Goal: Transaction & Acquisition: Purchase product/service

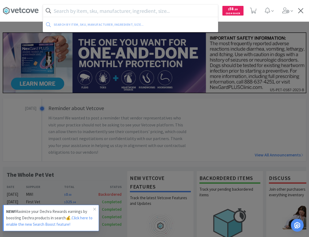
click at [83, 8] on input "text" at bounding box center [130, 11] width 175 height 12
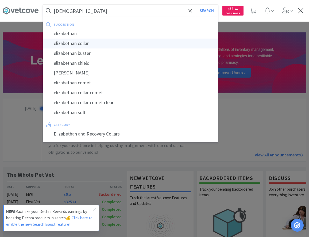
click at [80, 45] on div "elizabethan collar" at bounding box center [130, 44] width 175 height 10
type input "elizabethan collar"
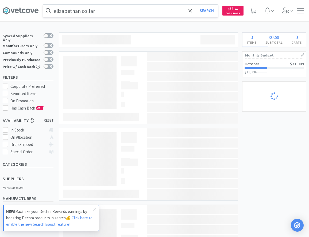
select select "2"
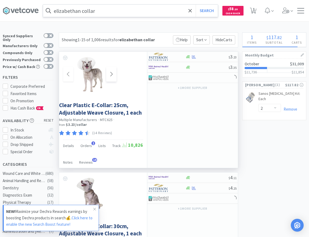
click at [116, 74] on span at bounding box center [111, 74] width 10 height 15
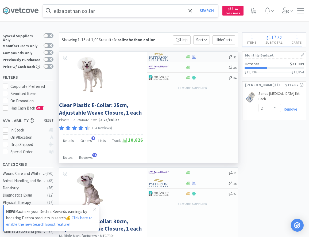
click at [199, 56] on div at bounding box center [206, 57] width 43 height 4
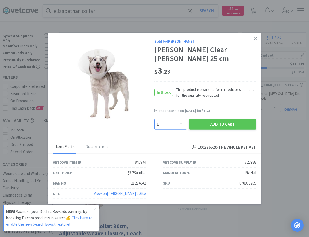
click at [155, 119] on select "Enter Quantity 1 2 3 4 5 6 7 8 9 10 11 12 13 14 15 16 17 18 19 20 Enter Quantity" at bounding box center [171, 124] width 32 height 11
select select "5"
click option "5" at bounding box center [0, 0] width 0 height 0
click at [226, 126] on button "Add to Cart" at bounding box center [222, 124] width 67 height 11
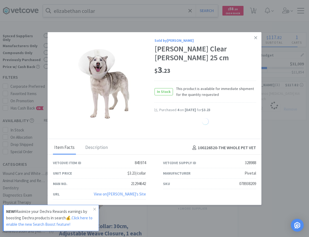
select select "5"
select select "2"
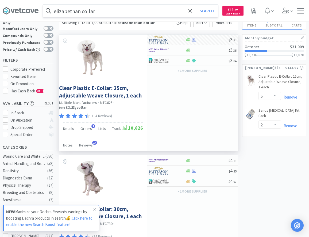
scroll to position [27, 0]
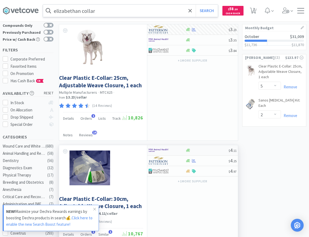
click at [197, 151] on div at bounding box center [206, 150] width 43 height 4
select select "10"
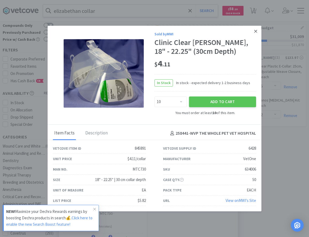
click at [257, 31] on icon at bounding box center [255, 31] width 3 height 5
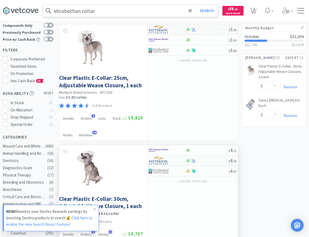
click at [204, 161] on div at bounding box center [206, 161] width 43 height 4
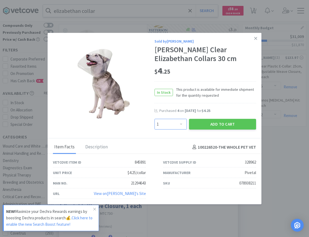
click at [155, 119] on select "Enter Quantity 1 2 3 4 5 6 7 8 9 10 11 12 13 14 15 16 17 18 19 20 Enter Quantity" at bounding box center [171, 124] width 32 height 11
select select "6"
click option "6" at bounding box center [0, 0] width 0 height 0
click at [217, 117] on div "Purchased 4 on Jul 30th, 2025 for $4.25" at bounding box center [206, 113] width 102 height 11
click at [218, 122] on button "Add to Cart" at bounding box center [222, 124] width 67 height 11
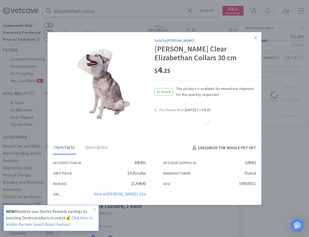
select select "6"
select select "2"
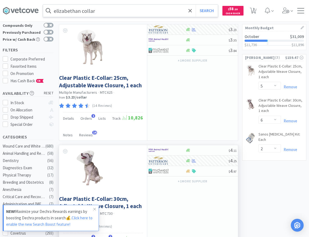
click at [111, 13] on input "elizabethan collar" at bounding box center [130, 11] width 175 height 12
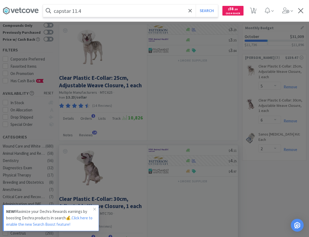
type input "capstar 11.4"
click at [196, 5] on button "Search" at bounding box center [207, 11] width 22 height 12
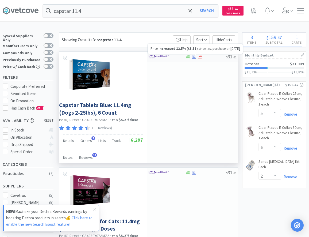
click at [211, 57] on div at bounding box center [205, 57] width 41 height 4
select select "1"
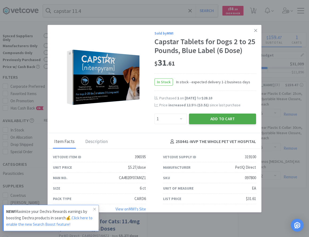
click at [226, 122] on button "Add to Cart" at bounding box center [222, 118] width 67 height 11
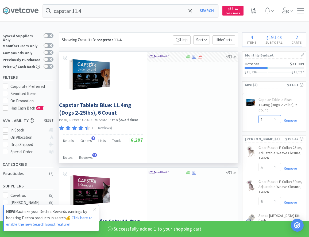
click at [259, 115] on select "Enter Quantity 1 2 3 4 5 6 7 8 9 10 11 12 13 14 15 16 17 18 19 20 Enter Quantity" at bounding box center [270, 119] width 22 height 8
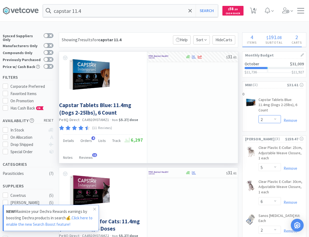
click option "2" at bounding box center [0, 0] width 0 height 0
select select "2"
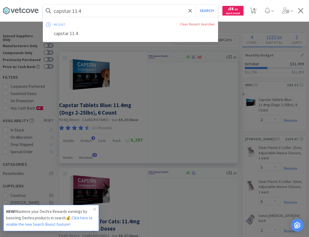
drag, startPoint x: 88, startPoint y: 11, endPoint x: 106, endPoint y: 12, distance: 17.7
click at [106, 12] on input "capstar 11.4" at bounding box center [130, 11] width 175 height 12
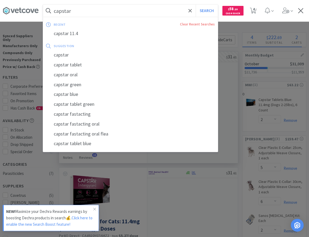
type input "capstar"
click at [196, 5] on button "Search" at bounding box center [207, 11] width 22 height 12
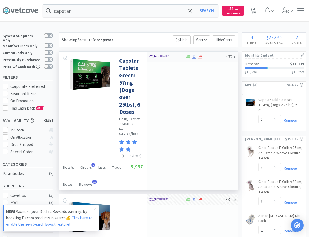
click at [176, 57] on div at bounding box center [163, 56] width 29 height 9
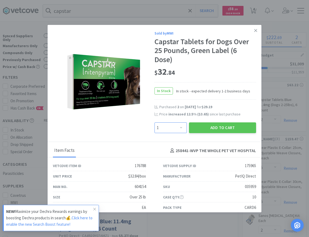
click at [155, 122] on select "Enter Quantity 1 2 3 4 5 6 7 8 9 10 11 12 13 14 15 16 17 18 19 20 Enter Quantity" at bounding box center [171, 127] width 32 height 11
select select "2"
click option "2" at bounding box center [0, 0] width 0 height 0
click at [223, 134] on div "Sold by MWI Capstar Tablets for Dogs Over 25 Pounds, Green Label (6 Dose) $ 32 …" at bounding box center [155, 83] width 214 height 117
drag, startPoint x: 223, startPoint y: 116, endPoint x: 223, endPoint y: 124, distance: 8.3
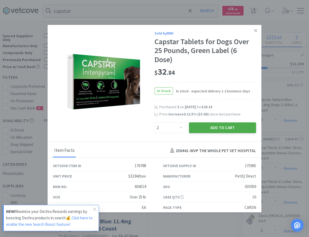
click at [223, 118] on div "Purchased 2 on Nov 4th, 2024 for $29.19 Price increased 12.5 % ( $3.65 ) since …" at bounding box center [206, 113] width 102 height 18
click at [222, 129] on button "Add to Cart" at bounding box center [222, 127] width 67 height 11
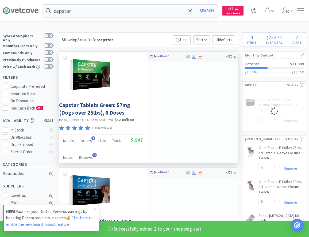
select select "2"
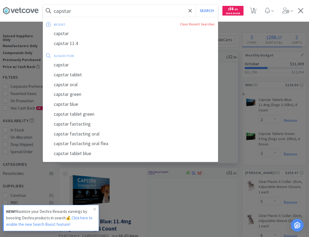
click at [96, 10] on input "capstar" at bounding box center [130, 11] width 175 height 12
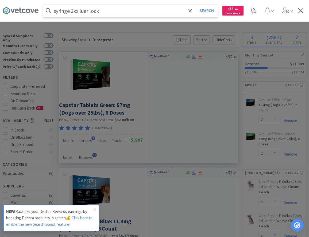
click at [196, 5] on button "Search" at bounding box center [207, 11] width 22 height 12
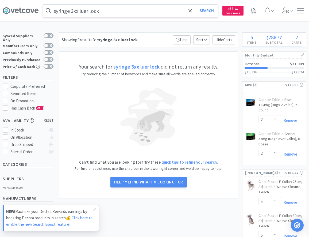
click at [78, 12] on input "syringe 3xx luer lock" at bounding box center [130, 11] width 175 height 12
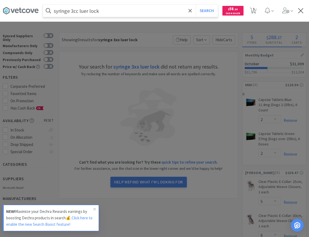
click at [196, 5] on button "Search" at bounding box center [207, 11] width 22 height 12
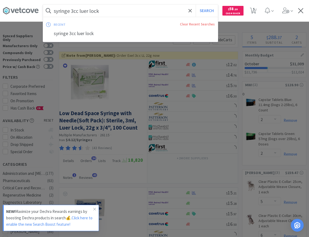
click at [85, 14] on input "syringe 3cc luer lock" at bounding box center [130, 11] width 175 height 12
click at [85, 12] on input "syringe 3cc luer lock" at bounding box center [130, 11] width 175 height 12
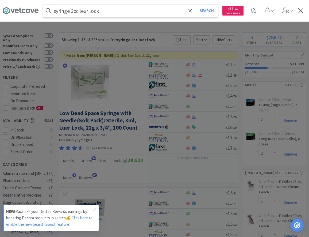
type input "syringe 3cc leur lock"
click at [196, 5] on button "Search" at bounding box center [207, 11] width 22 height 12
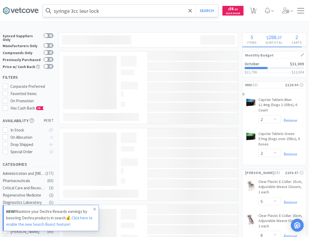
click at [97, 209] on span at bounding box center [94, 209] width 7 height 9
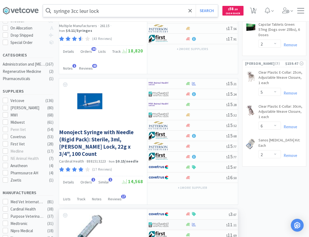
scroll to position [218, 0]
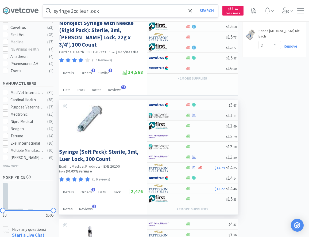
click at [201, 113] on div at bounding box center [205, 115] width 41 height 4
select select "1"
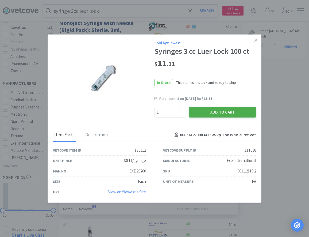
click at [223, 112] on button "Add to Cart" at bounding box center [222, 111] width 67 height 11
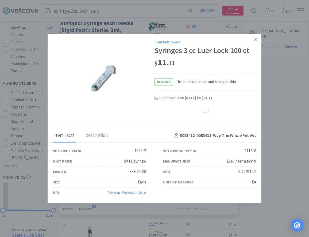
select select "1"
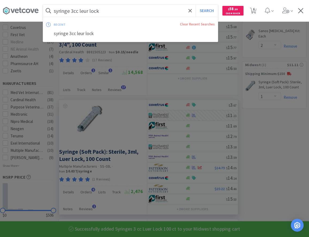
click at [164, 9] on input "syringe 3cc leur lock" at bounding box center [130, 11] width 175 height 12
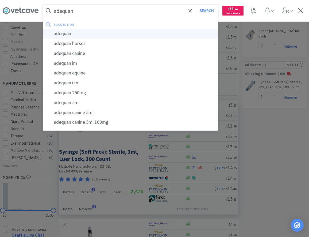
type input "adequan"
click at [72, 35] on div "adequan" at bounding box center [130, 34] width 175 height 10
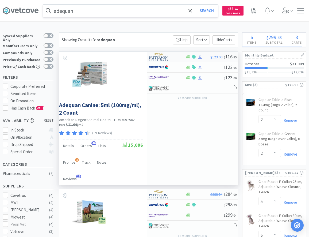
click at [176, 57] on div at bounding box center [163, 56] width 29 height 9
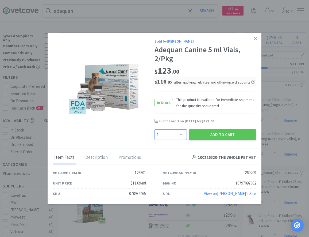
click at [155, 129] on select "Enter Quantity 1 2 3 4 5 6 7 8 9 10 11 12 13 14 15 16 17 18 19 20 Enter Quantity" at bounding box center [171, 134] width 32 height 11
select select "3"
click option "3" at bounding box center [0, 0] width 0 height 0
click at [213, 132] on button "Add to Cart" at bounding box center [222, 134] width 67 height 11
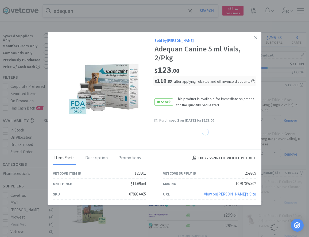
select select "3"
select select "5"
select select "6"
select select "2"
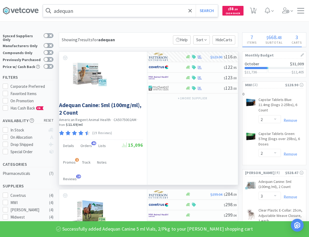
click at [93, 12] on input "adequan" at bounding box center [130, 11] width 175 height 12
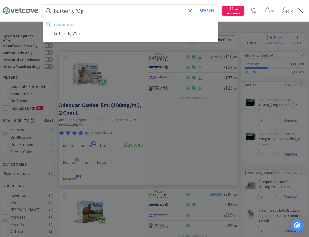
type input "butterfly 25g"
click at [196, 5] on button "Search" at bounding box center [207, 11] width 22 height 12
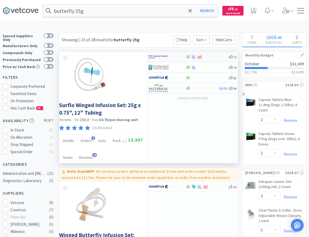
click at [165, 54] on img at bounding box center [159, 57] width 20 height 8
select select "50"
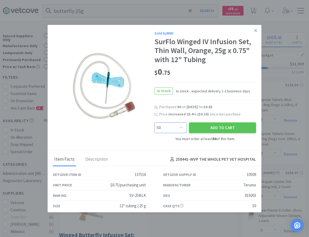
click at [155, 122] on select "Enter Quantity 50 100 150 200 250 300 350 400 450 500 550 600 650 700 750 800 8…" at bounding box center [171, 127] width 32 height 11
click at [164, 132] on select "Enter Quantity 50 100 150 200 250 300 350 400 450 500 550 600 650 700 750 800 8…" at bounding box center [171, 127] width 32 height 11
click at [254, 31] on link at bounding box center [255, 31] width 9 height 12
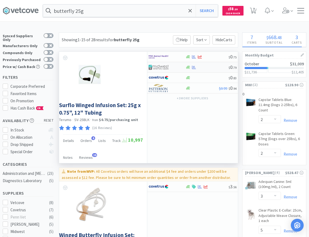
click at [167, 69] on img at bounding box center [159, 67] width 20 height 8
select select "1"
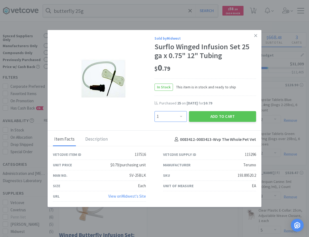
click at [155, 111] on select "Enter Quantity 1 2 3 4 5 6 7 8 9 10 11 12 13 14 15 16 17 18 19 20 Enter Quantity" at bounding box center [171, 116] width 32 height 11
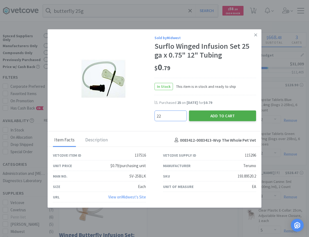
type input "22"
click at [218, 115] on button "Add to Cart" at bounding box center [222, 115] width 67 height 11
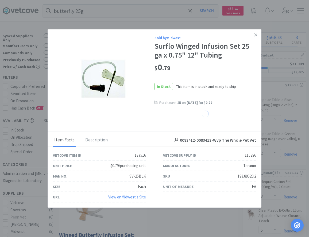
select select "22"
select select "1"
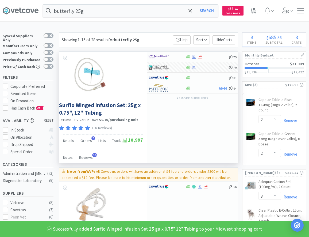
click at [167, 12] on input "butterfly 25g" at bounding box center [130, 11] width 175 height 12
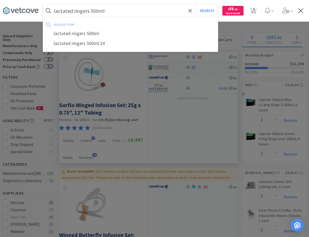
type input "lactated ringers 500ml"
click at [196, 5] on button "Search" at bounding box center [207, 11] width 22 height 12
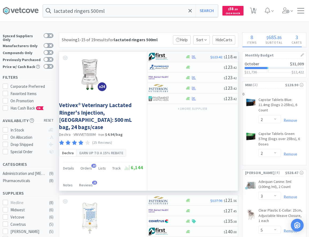
click at [163, 59] on img at bounding box center [159, 57] width 20 height 8
select select "1"
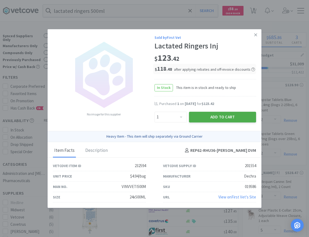
click at [214, 117] on button "Add to Cart" at bounding box center [222, 117] width 67 height 11
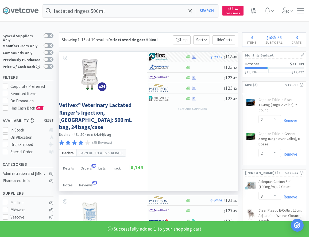
select select "1"
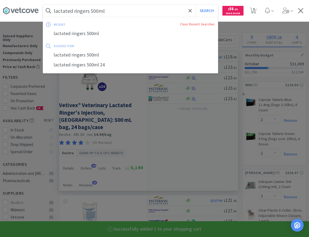
drag, startPoint x: 131, startPoint y: 12, endPoint x: 268, endPoint y: 26, distance: 138.0
click at [218, 17] on input "lactated ringers 500ml" at bounding box center [130, 11] width 175 height 12
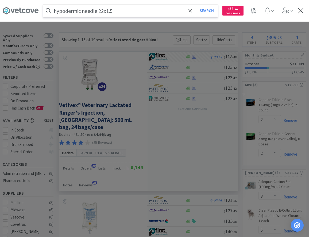
type input "hypodermic needle 22x1.5"
click at [196, 5] on button "Search" at bounding box center [207, 11] width 22 height 12
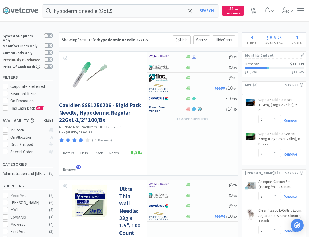
click at [50, 57] on label "Previously Purchased" at bounding box center [28, 59] width 51 height 5
click at [54, 63] on input "Previously Purchased" at bounding box center [54, 63] width 0 height 0
checkbox input "true"
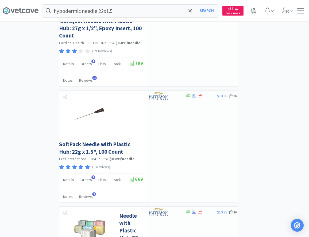
scroll to position [1092, 0]
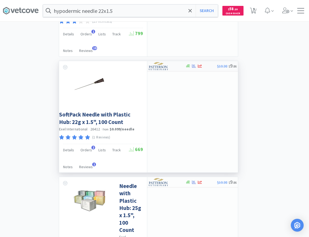
click at [156, 70] on img at bounding box center [159, 66] width 20 height 8
select select "1"
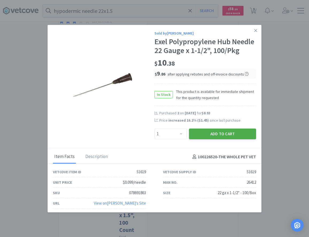
click at [218, 134] on button "Add to Cart" at bounding box center [222, 133] width 67 height 11
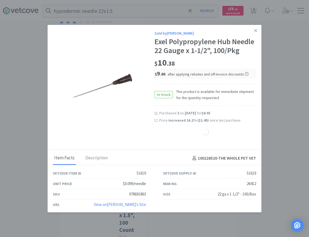
select select "1"
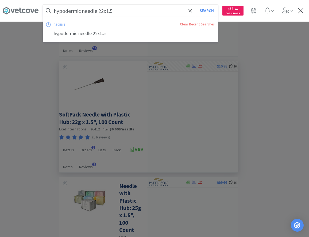
click at [138, 15] on input "hypodermic needle 22x1.5" at bounding box center [130, 11] width 175 height 12
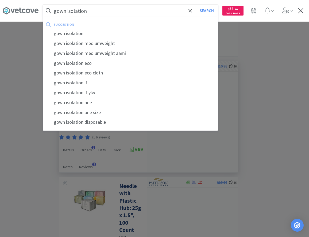
type input "gown isolation"
click at [196, 5] on button "Search" at bounding box center [207, 11] width 22 height 12
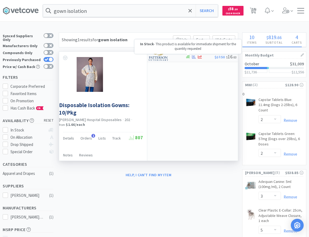
click at [180, 57] on div at bounding box center [167, 56] width 37 height 9
select select "1"
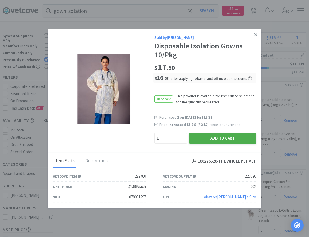
click at [201, 139] on button "Add to Cart" at bounding box center [222, 138] width 67 height 11
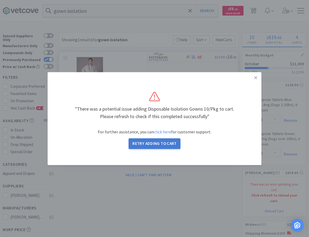
click at [161, 147] on button "Retry Adding to Cart" at bounding box center [155, 143] width 52 height 11
select select "1"
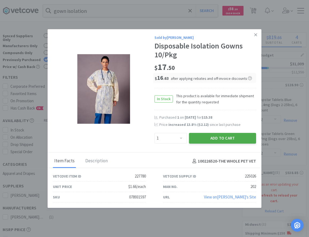
click at [236, 139] on button "Add to Cart" at bounding box center [222, 138] width 67 height 11
select select "3"
select select "5"
select select "6"
select select "2"
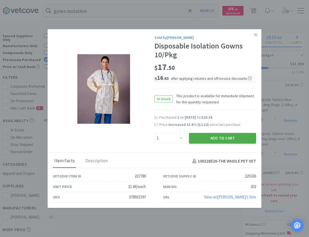
select select "1"
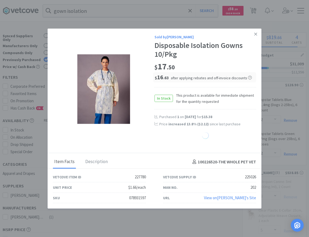
select select "1"
select select "2"
select select "1"
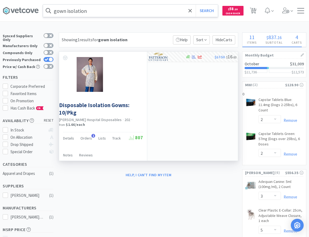
click at [103, 8] on input "gown isolation" at bounding box center [130, 11] width 175 height 12
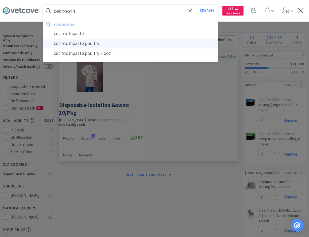
click at [88, 45] on div "cet toothpaste poultry" at bounding box center [130, 44] width 175 height 10
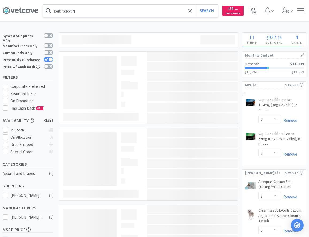
type input "cet toothpaste poultry"
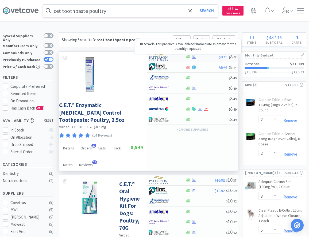
click at [179, 56] on div at bounding box center [167, 56] width 37 height 9
select select "1"
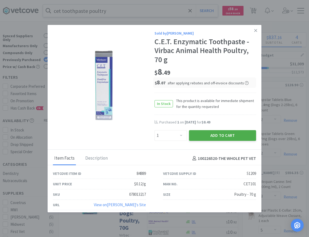
click at [208, 135] on button "Add to Cart" at bounding box center [222, 135] width 67 height 11
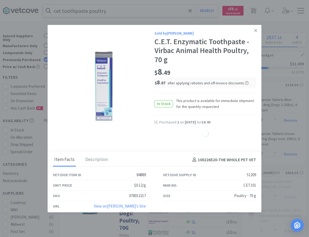
select select "1"
select select "5"
select select "6"
select select "1"
select select "2"
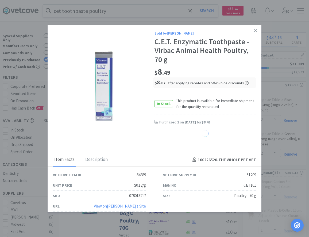
select select "1"
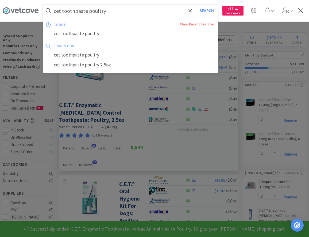
drag, startPoint x: 119, startPoint y: 13, endPoint x: 183, endPoint y: 12, distance: 64.5
click at [183, 12] on input "cet toothpaste poultry" at bounding box center [130, 11] width 175 height 12
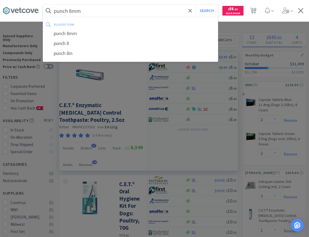
type input "punch 8mm"
click at [196, 5] on button "Search" at bounding box center [207, 11] width 22 height 12
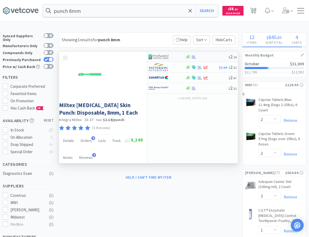
click at [167, 57] on img at bounding box center [159, 57] width 20 height 8
select select "1"
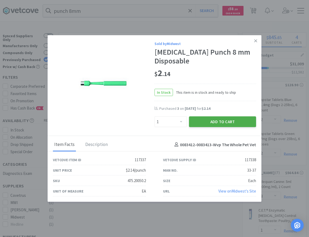
click at [207, 117] on button "Add to Cart" at bounding box center [222, 121] width 67 height 11
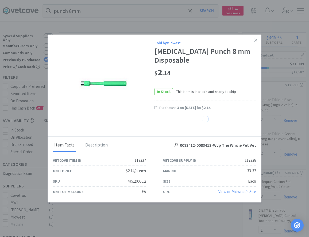
select select "1"
select select "22"
select select "1"
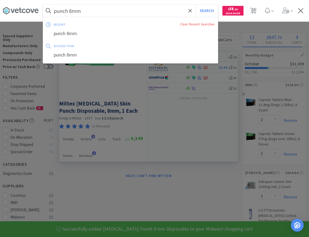
click at [120, 9] on input "punch 8mm" at bounding box center [130, 11] width 175 height 12
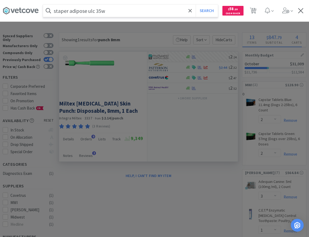
click at [196, 5] on button "Search" at bounding box center [207, 11] width 22 height 12
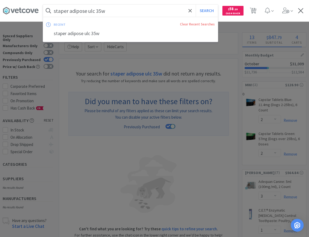
drag, startPoint x: 96, startPoint y: 10, endPoint x: 94, endPoint y: 8, distance: 3.1
click at [94, 8] on input "staper adipose ulc 35w" at bounding box center [130, 11] width 175 height 12
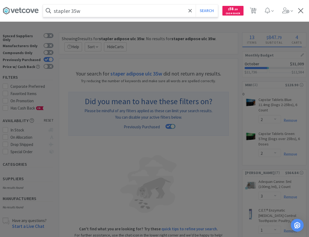
type input "stapler 35w"
click at [196, 5] on button "Search" at bounding box center [207, 11] width 22 height 12
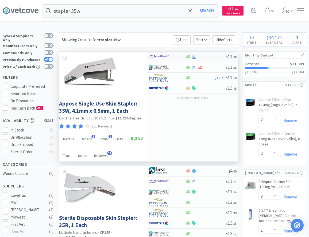
click at [170, 58] on div at bounding box center [163, 56] width 29 height 9
select select "1"
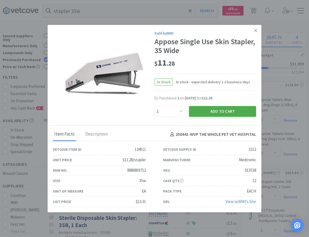
click at [221, 110] on button "Add to Cart" at bounding box center [222, 111] width 67 height 11
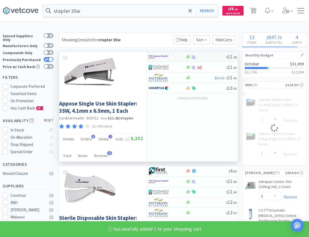
select select "1"
select select "2"
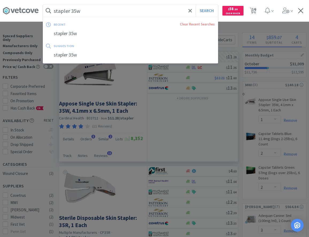
click at [89, 12] on input "stapler 35w" at bounding box center [130, 11] width 175 height 12
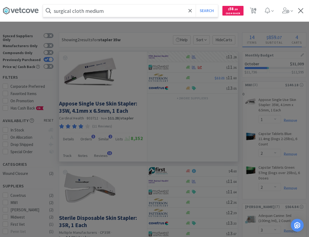
type input "surgical cloth medium"
click at [196, 5] on button "Search" at bounding box center [207, 11] width 22 height 12
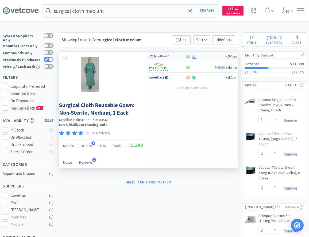
click at [169, 59] on div at bounding box center [163, 56] width 29 height 9
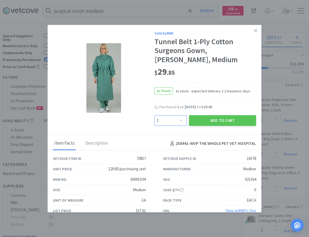
click at [155, 115] on select "Enter Quantity 1 2 3 4 5 6 7 8 9 10 11 12 13 14 15 16 17 18 19 20 Enter Quantity" at bounding box center [171, 120] width 32 height 11
select select "2"
click option "2" at bounding box center [0, 0] width 0 height 0
click at [231, 117] on button "Add to Cart" at bounding box center [222, 120] width 67 height 11
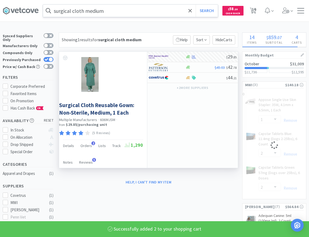
select select "2"
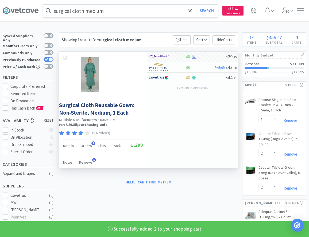
click at [124, 11] on input "surgical cloth medium" at bounding box center [130, 11] width 175 height 12
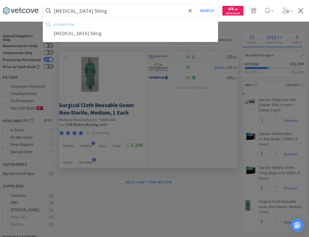
type input "hydroxyzine 50mg"
click at [196, 5] on button "Search" at bounding box center [207, 11] width 22 height 12
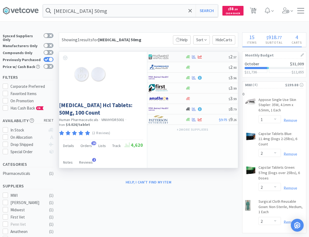
click at [172, 55] on div at bounding box center [163, 56] width 29 height 9
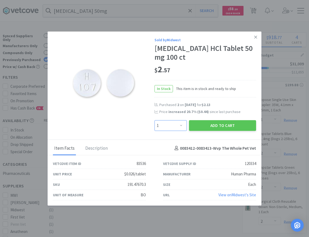
click at [155, 120] on select "Enter Quantity 1 2 3 4 5 6 7 8 9 10 11 12 13 14 15 16 17 18 19 20 Enter Quantity" at bounding box center [171, 125] width 32 height 11
select select "2"
click option "2" at bounding box center [0, 0] width 0 height 0
click at [222, 124] on button "Add to Cart" at bounding box center [222, 125] width 67 height 11
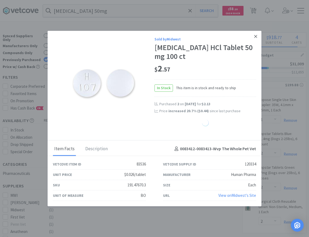
select select "2"
select select "1"
select select "22"
select select "1"
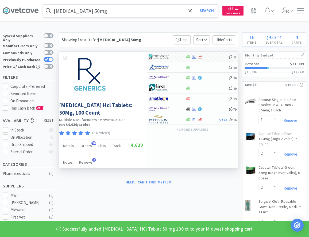
click at [112, 14] on input "hydroxyzine 50mg" at bounding box center [130, 11] width 175 height 12
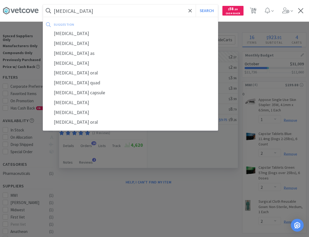
click at [101, 9] on input "doxycycline" at bounding box center [130, 11] width 175 height 12
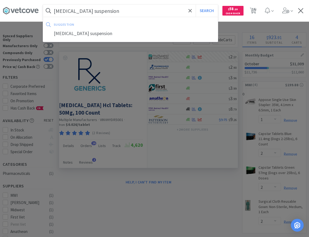
type input "doxycycline suspension"
click at [196, 5] on button "Search" at bounding box center [207, 11] width 22 height 12
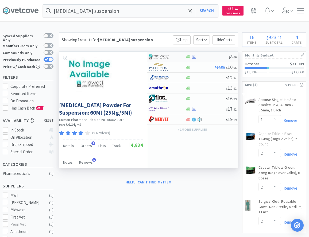
click at [164, 55] on img at bounding box center [159, 57] width 20 height 8
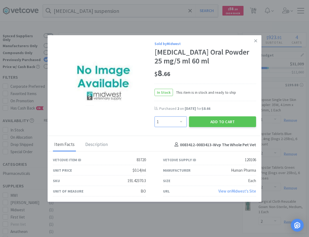
click at [155, 116] on select "Enter Quantity 1 2 3 4 5 6 7 8 9 10 11 12 13 14 15 16 17 18 19 20 Enter Quantity" at bounding box center [171, 121] width 32 height 11
select select "2"
click option "2" at bounding box center [0, 0] width 0 height 0
click at [233, 123] on button "Add to Cart" at bounding box center [222, 121] width 67 height 11
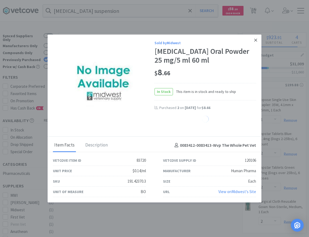
select select "2"
select select "1"
select select "22"
select select "1"
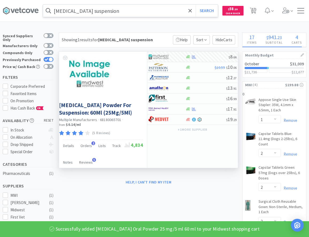
click at [148, 14] on input "doxycycline suspension" at bounding box center [130, 11] width 175 height 12
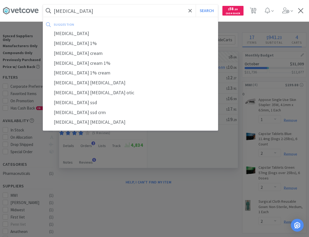
type input "silver sulfadiazine"
click at [196, 5] on button "Search" at bounding box center [207, 11] width 22 height 12
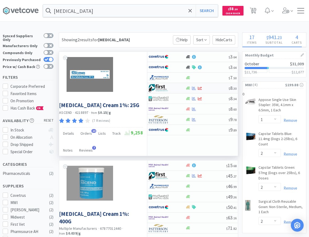
click at [178, 88] on div at bounding box center [167, 87] width 37 height 9
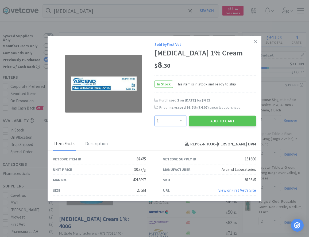
click at [155, 116] on select "Enter Quantity 1 2 3 4 5 6 7 8 9 10 11 12 13 14 15 16 17 18 19 20 Enter Quantity" at bounding box center [171, 121] width 32 height 11
select select "2"
click option "2" at bounding box center [0, 0] width 0 height 0
click at [213, 121] on button "Add to Cart" at bounding box center [222, 121] width 67 height 11
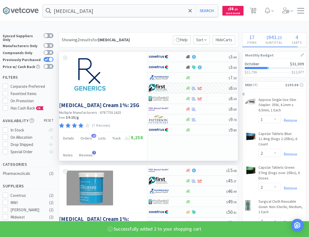
select select "2"
select select "1"
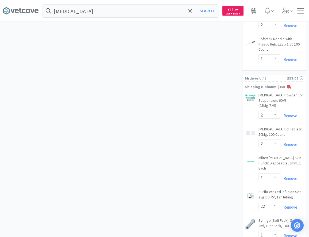
scroll to position [409, 0]
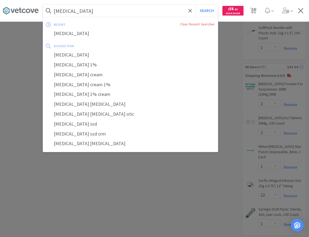
click at [165, 10] on input "silver sulfadiazine" at bounding box center [130, 11] width 175 height 12
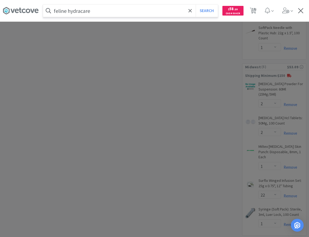
type input "feline hydracare"
click at [196, 5] on button "Search" at bounding box center [207, 11] width 22 height 12
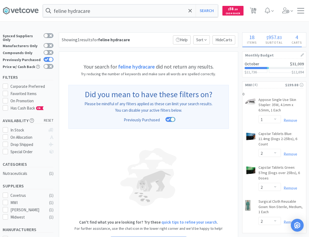
click at [51, 56] on div "Previously Purchased" at bounding box center [28, 59] width 51 height 7
click at [50, 57] on label "Previously Purchased" at bounding box center [28, 59] width 51 height 5
click at [54, 63] on input "Previously Purchased" at bounding box center [54, 63] width 0 height 0
checkbox input "false"
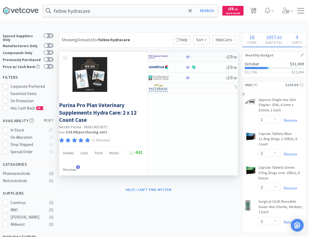
click at [201, 55] on div at bounding box center [205, 57] width 41 height 4
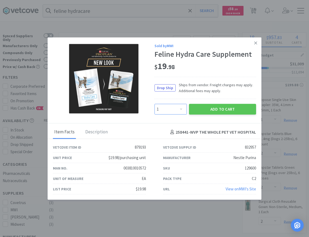
click at [155, 104] on select "Enter Quantity 1 2 3 4 5 6 7 8 9 10 11 12 13 14 15 16 17 18 19 20 Enter Quantity" at bounding box center [171, 109] width 32 height 11
select select "2"
click option "2" at bounding box center [0, 0] width 0 height 0
click at [216, 108] on button "Add to Cart" at bounding box center [222, 109] width 67 height 11
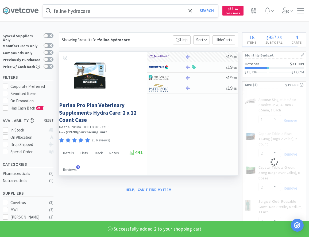
click at [150, 11] on input "feline hydracare" at bounding box center [130, 11] width 175 height 12
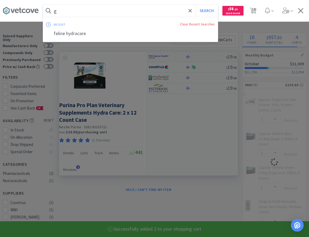
type input "ga"
select select "2"
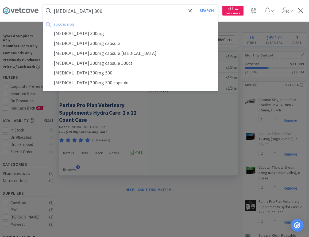
type input "gabapentin 300"
click at [196, 5] on button "Search" at bounding box center [207, 11] width 22 height 12
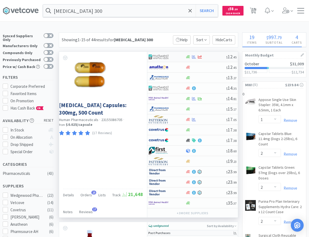
click at [174, 56] on div at bounding box center [163, 56] width 29 height 9
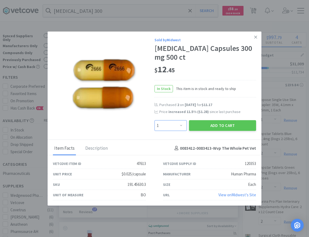
click at [155, 120] on select "Enter Quantity 1 2 3 4 5 6 7 8 9 10 11 12 13 14 15 16 17 18 19 20 Enter Quantity" at bounding box center [171, 125] width 32 height 11
click option "3" at bounding box center [0, 0] width 0 height 0
click at [155, 120] on select "Enter Quantity 1 2 3 4 5 6 7 8 9 10 11 12 13 14 15 16 17 18 19 20 Enter Quantity" at bounding box center [171, 125] width 32 height 11
select select "2"
click option "2" at bounding box center [0, 0] width 0 height 0
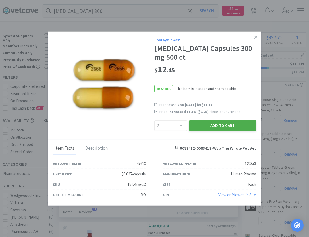
click at [230, 127] on button "Add to Cart" at bounding box center [222, 125] width 67 height 11
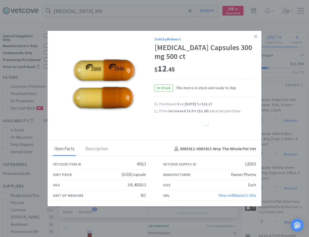
select select "2"
select select "1"
select select "22"
select select "1"
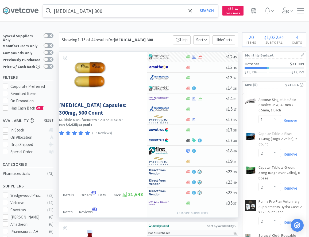
click at [111, 10] on input "gabapentin 300" at bounding box center [130, 11] width 175 height 12
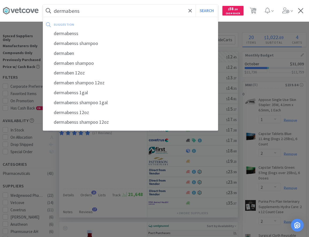
type input "dermabens"
click at [196, 5] on button "Search" at bounding box center [207, 11] width 22 height 12
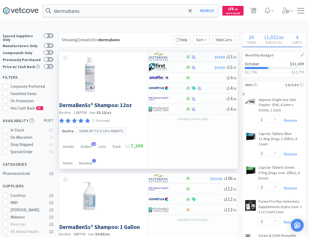
click at [166, 54] on img at bounding box center [159, 57] width 20 height 8
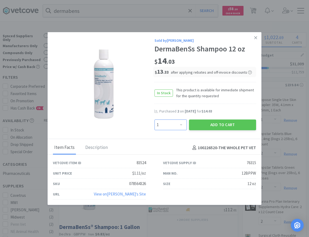
click at [155, 119] on select "Enter Quantity 1 2 3 4 5 6 7 8 9 10 11 12 13 14 15 16 17 18 19 20 Enter Quantity" at bounding box center [171, 124] width 32 height 11
select select "2"
click option "2" at bounding box center [0, 0] width 0 height 0
click at [227, 125] on button "Add to Cart" at bounding box center [222, 124] width 67 height 11
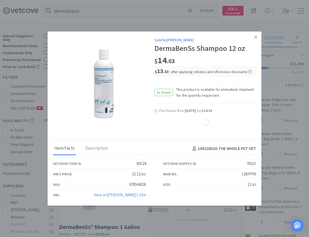
select select "2"
select select "1"
select select "2"
select select "1"
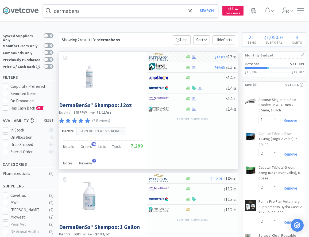
click at [103, 14] on input "dermabens" at bounding box center [130, 11] width 175 height 12
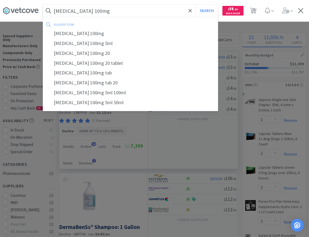
type input "cefpodoxime 100mg"
click at [196, 5] on button "Search" at bounding box center [207, 11] width 22 height 12
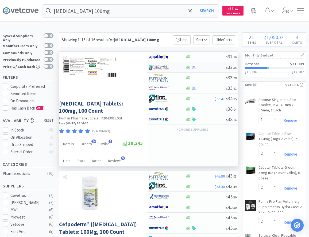
click at [168, 69] on img at bounding box center [159, 67] width 20 height 8
select select "1"
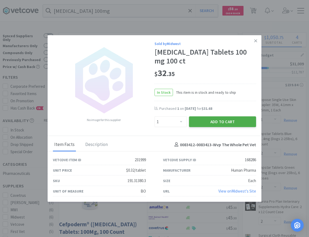
click at [211, 122] on button "Add to Cart" at bounding box center [222, 121] width 67 height 11
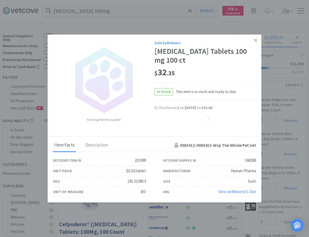
select select "1"
select select "2"
select select "1"
select select "22"
select select "1"
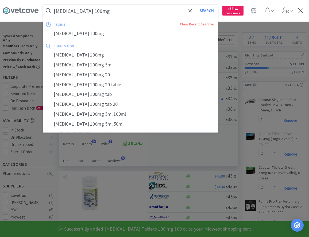
click at [111, 9] on input "cefpodoxime 100mg" at bounding box center [130, 11] width 175 height 12
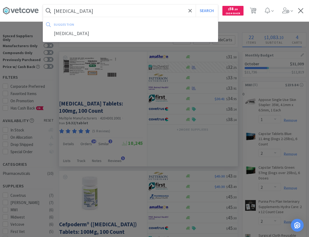
type input "neo poly bac"
click at [196, 5] on button "Search" at bounding box center [207, 11] width 22 height 12
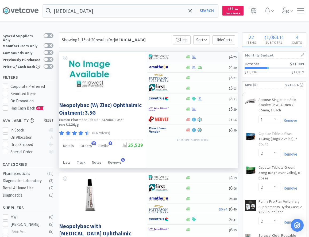
click at [173, 56] on div at bounding box center [163, 56] width 29 height 9
select select "1"
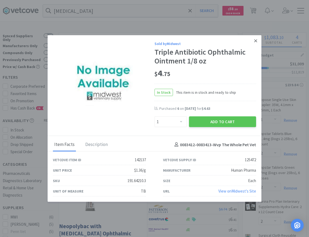
click at [254, 42] on icon at bounding box center [255, 40] width 3 height 5
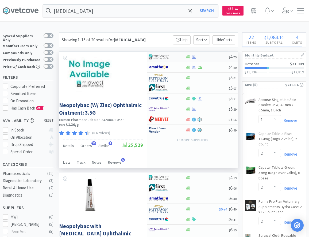
click at [160, 56] on img at bounding box center [159, 57] width 20 height 8
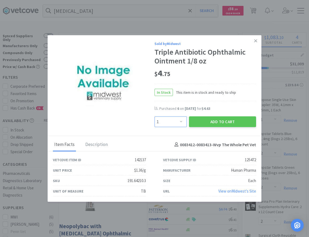
click at [155, 116] on select "Enter Quantity 1 2 3 4 5 6 7 8 9 10 11 12 13 14 15 16 17 18 19 20 Enter Quantity" at bounding box center [171, 121] width 32 height 11
select select "7"
click option "7" at bounding box center [0, 0] width 0 height 0
click at [211, 121] on button "Add to Cart" at bounding box center [222, 121] width 67 height 11
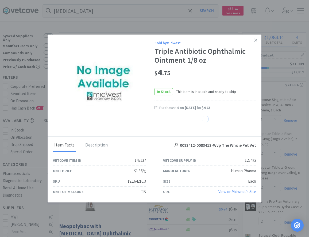
select select "7"
select select "22"
select select "1"
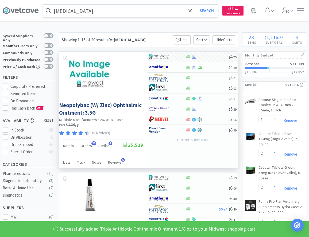
click at [101, 12] on input "neo poly bac" at bounding box center [130, 11] width 175 height 12
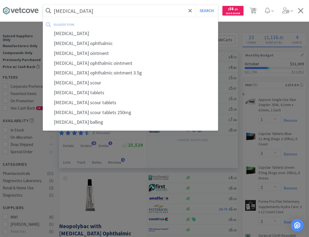
type input "terramycin"
click at [196, 5] on button "Search" at bounding box center [207, 11] width 22 height 12
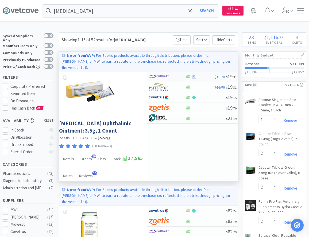
click at [169, 73] on div at bounding box center [163, 76] width 29 height 9
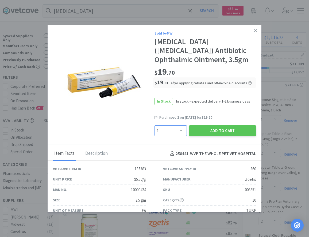
click at [155, 125] on select "Enter Quantity 1 2 3 4 5 6 7 8 9 10 11 12 13 14 15 16 17 18 19 20 Enter Quantity" at bounding box center [171, 130] width 32 height 11
select select "2"
click option "2" at bounding box center [0, 0] width 0 height 0
click at [213, 132] on button "Add to Cart" at bounding box center [222, 130] width 67 height 11
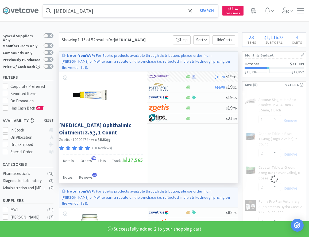
click at [95, 15] on input "terramycin" at bounding box center [130, 11] width 175 height 12
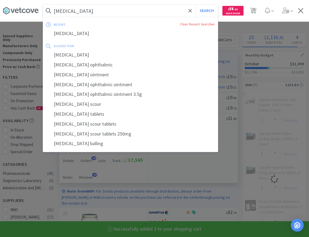
select select "2"
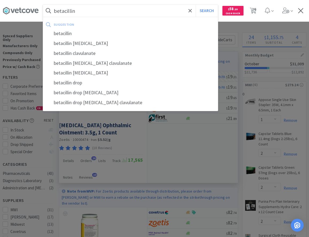
click at [196, 5] on button "Search" at bounding box center [207, 11] width 22 height 12
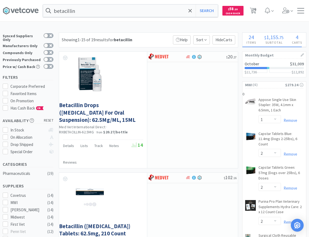
drag, startPoint x: 16, startPoint y: 170, endPoint x: 25, endPoint y: -6, distance: 176.6
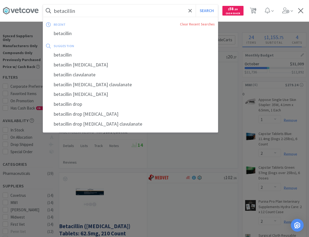
drag, startPoint x: 89, startPoint y: 10, endPoint x: 148, endPoint y: 15, distance: 58.5
click at [148, 15] on input "betacillin" at bounding box center [130, 11] width 175 height 12
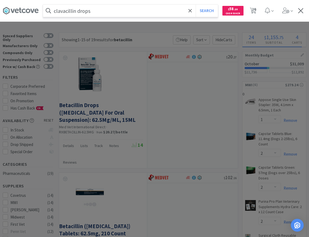
type input "clavacillin drops"
click at [196, 5] on button "Search" at bounding box center [207, 11] width 22 height 12
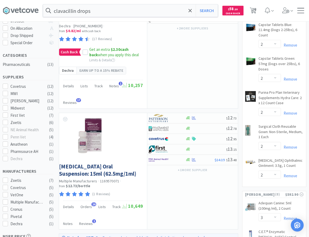
scroll to position [109, 0]
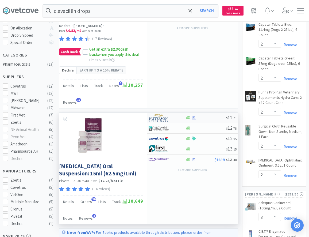
click at [203, 119] on div at bounding box center [205, 118] width 41 height 4
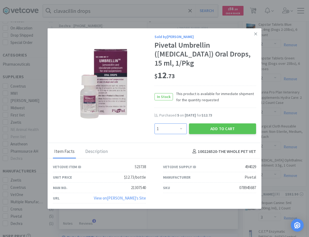
click at [155, 123] on select "Enter Quantity 1 2 3 4 5 6 7 8 9 10 11 12 13 14 15 16 17 18 19 20 Enter Quantity" at bounding box center [171, 128] width 32 height 11
select select "4"
click option "4" at bounding box center [0, 0] width 0 height 0
click at [213, 126] on button "Add to Cart" at bounding box center [222, 128] width 67 height 11
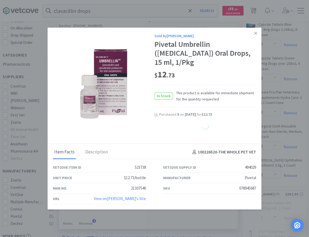
select select "4"
select select "1"
select select "5"
select select "6"
select select "2"
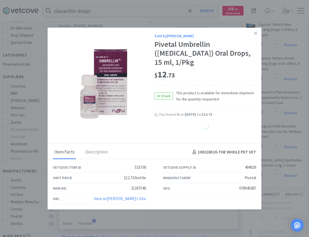
select select "1"
select select "2"
select select "1"
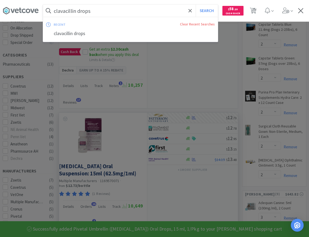
click at [120, 14] on input "clavacillin drops" at bounding box center [130, 11] width 175 height 12
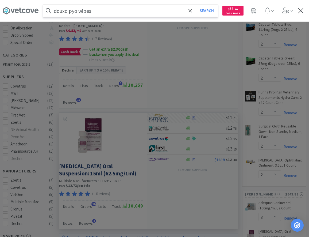
type input "douxo pyo wipes"
click at [196, 5] on button "Search" at bounding box center [207, 11] width 22 height 12
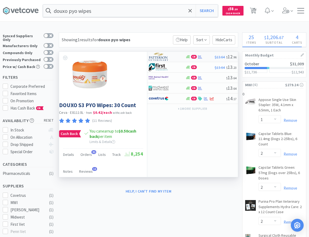
click at [174, 60] on div at bounding box center [163, 56] width 29 height 9
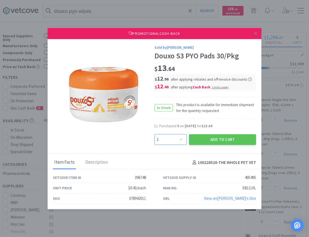
click at [155, 134] on select "Enter Quantity 1 2 3 4 5 6 7 8 9 10 11 12 13 14 15 16 17 18 19 20 Enter Quantity" at bounding box center [171, 139] width 32 height 11
select select "4"
click option "4" at bounding box center [0, 0] width 0 height 0
click at [220, 140] on button "Add to Cart" at bounding box center [222, 139] width 67 height 11
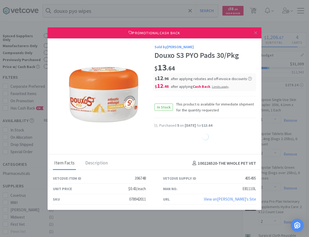
select select "4"
select select "2"
select select "1"
select select "2"
select select "1"
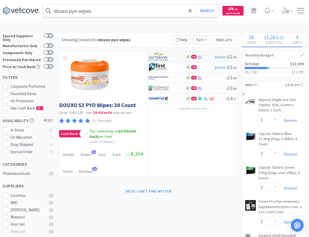
click at [117, 12] on input "douxo pyo wipes" at bounding box center [130, 11] width 175 height 12
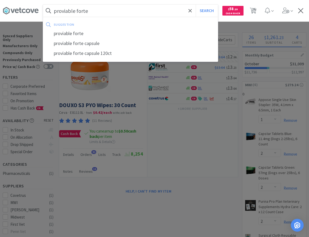
type input "proviable forte"
click at [196, 5] on button "Search" at bounding box center [207, 11] width 22 height 12
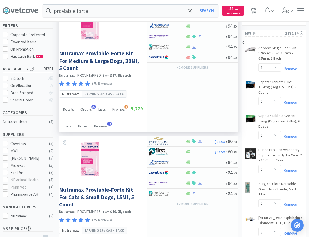
scroll to position [55, 0]
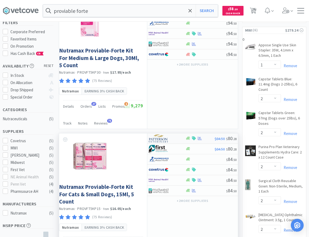
click at [209, 139] on div at bounding box center [199, 138] width 29 height 4
select select "1"
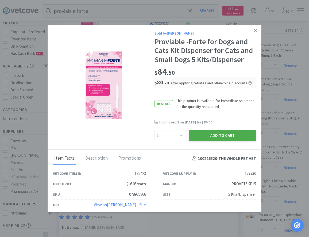
click at [208, 134] on button "Add to Cart" at bounding box center [222, 135] width 67 height 11
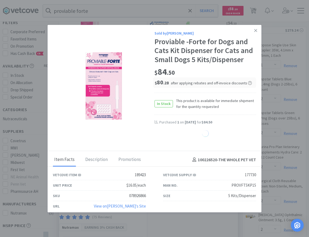
select select "1"
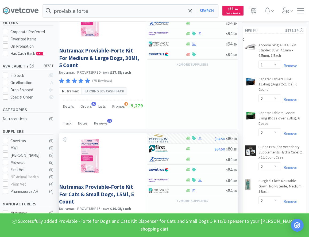
select select "1"
select select "2"
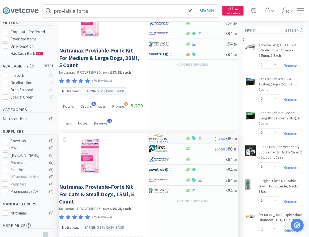
click at [105, 12] on input "proviable forte" at bounding box center [130, 11] width 175 height 12
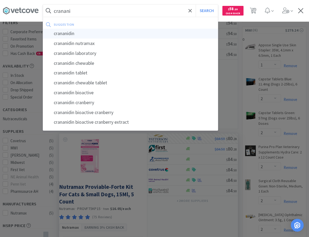
click at [72, 38] on div "crananidin" at bounding box center [130, 34] width 175 height 10
type input "crananidin"
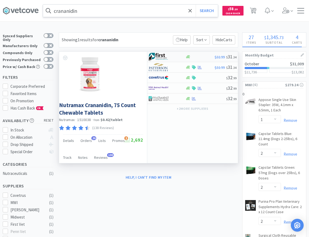
click at [172, 59] on div at bounding box center [163, 56] width 29 height 9
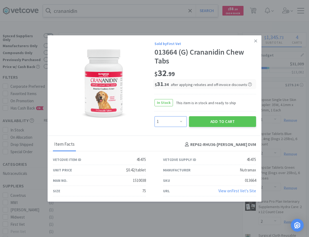
click at [155, 116] on select "Enter Quantity 1 2 3 4 5 6 7 8 9 10 11 12 13 14 15 16 17 18 19 20 Enter Quantity" at bounding box center [171, 121] width 32 height 11
select select "3"
click option "3" at bounding box center [0, 0] width 0 height 0
click at [216, 119] on button "Add to Cart" at bounding box center [222, 121] width 67 height 11
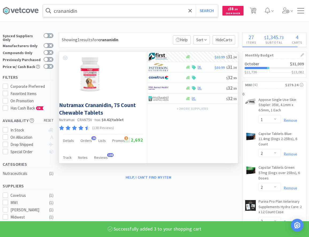
select select "3"
select select "2"
select select "1"
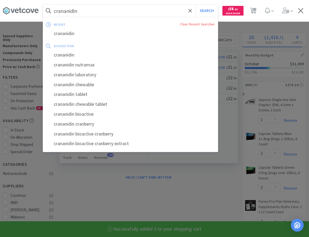
click at [110, 7] on input "crananidin" at bounding box center [130, 11] width 175 height 12
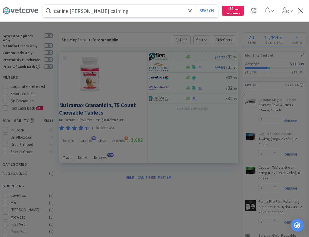
type input "canine forti flora calming"
click at [196, 5] on button "Search" at bounding box center [207, 11] width 22 height 12
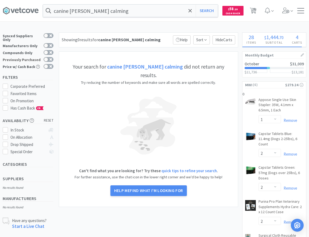
click at [51, 57] on label "Previously Purchased" at bounding box center [28, 59] width 51 height 5
click at [54, 63] on input "Previously Purchased" at bounding box center [54, 63] width 0 height 0
checkbox input "true"
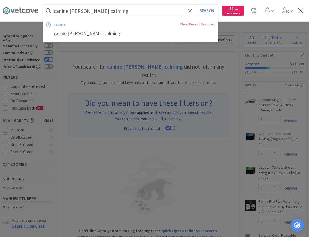
click at [129, 12] on input "canine forti flora calming" at bounding box center [130, 11] width 175 height 12
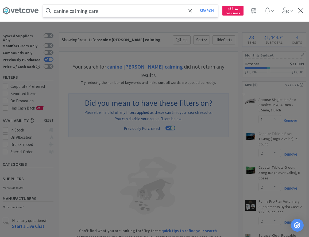
type input "canine calming care"
click at [196, 5] on button "Search" at bounding box center [207, 11] width 22 height 12
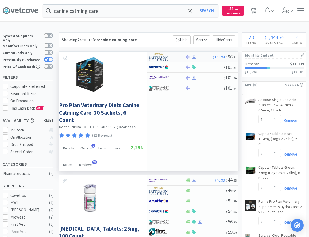
click at [172, 59] on div at bounding box center [163, 56] width 29 height 9
select select "1"
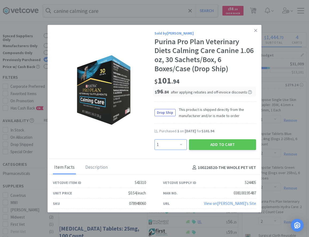
click at [155, 139] on select "Enter Quantity 1 2 3 4 5 6 7 8 9 10 11 12 13 14 15 16 17 18 19 20 Enter Quantity" at bounding box center [171, 144] width 32 height 11
click option "1" at bounding box center [0, 0] width 0 height 0
click at [215, 143] on button "Add to Cart" at bounding box center [222, 144] width 67 height 11
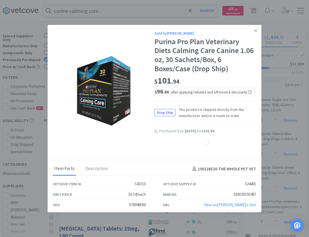
select select "1"
select select "2"
select select "1"
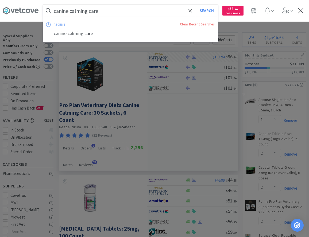
click at [112, 8] on input "canine calming care" at bounding box center [130, 11] width 175 height 12
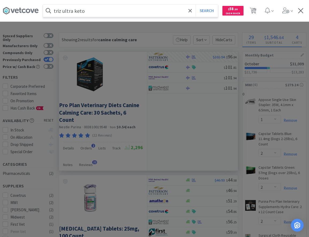
type input "triz ultra keto"
click at [196, 5] on button "Search" at bounding box center [207, 11] width 22 height 12
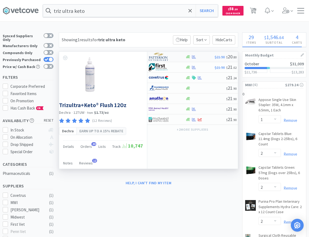
click at [182, 58] on div at bounding box center [167, 56] width 37 height 9
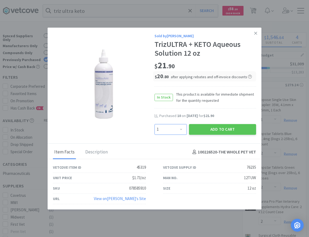
click at [155, 124] on select "Enter Quantity 1 2 3 4 5 6 7 8 9 10 11 12 13 14 15 16 17 18 19 20 Enter Quantity" at bounding box center [171, 129] width 32 height 11
select select "11"
click option "11" at bounding box center [0, 0] width 0 height 0
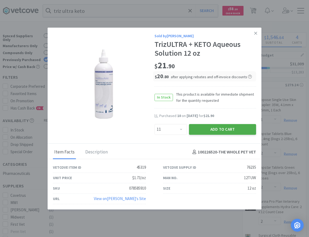
click at [209, 129] on button "Add to Cart" at bounding box center [222, 129] width 67 height 11
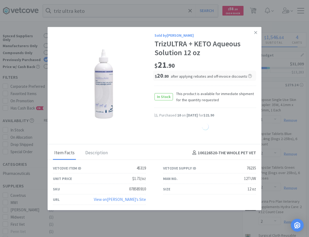
select select "11"
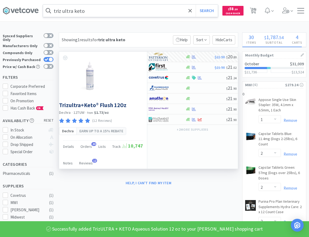
click at [100, 8] on input "triz ultra keto" at bounding box center [130, 11] width 175 height 12
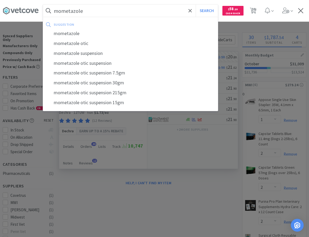
type input "mometazole"
click at [196, 5] on button "Search" at bounding box center [207, 11] width 22 height 12
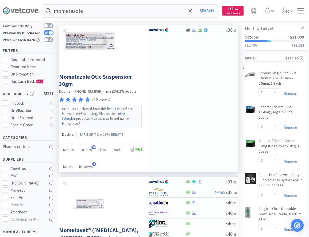
scroll to position [55, 0]
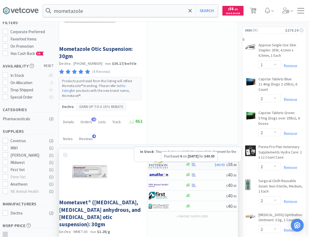
click at [163, 161] on img at bounding box center [159, 164] width 20 height 8
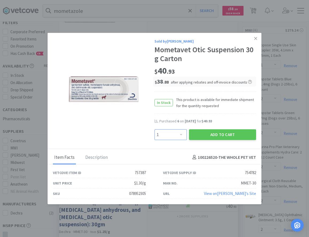
click at [155, 129] on select "Enter Quantity 1 2 3 4 5 6 7 8 9 10 11 12 13 14 15 16 17 18 19 20 Enter Quantity" at bounding box center [171, 134] width 32 height 11
select select "7"
click option "7" at bounding box center [0, 0] width 0 height 0
click at [207, 134] on button "Add to Cart" at bounding box center [222, 134] width 67 height 11
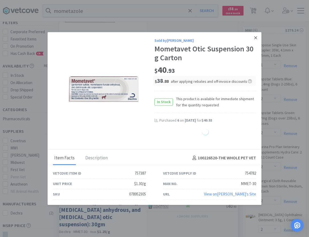
click at [255, 37] on icon at bounding box center [255, 37] width 3 height 5
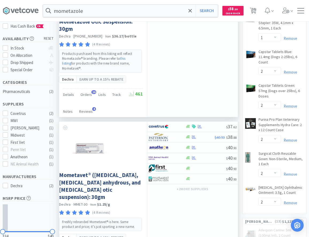
scroll to position [0, 0]
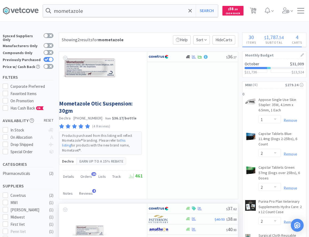
click at [133, 34] on div "Showing 2 results for mometazole Filters Help Sort Hide Carts" at bounding box center [149, 39] width 180 height 15
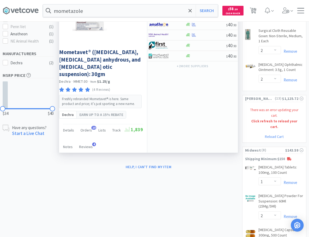
scroll to position [191, 0]
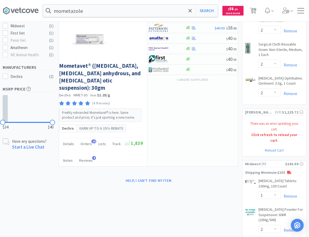
click at [281, 148] on link "Reload Cart" at bounding box center [274, 150] width 19 height 5
select select "3"
select select "4"
select select "1"
select select "5"
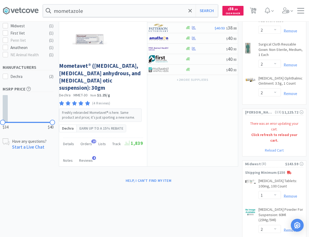
select select "6"
select select "4"
select select "2"
select select "1"
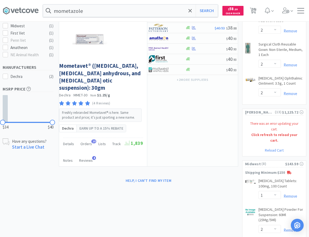
select select "1"
select select "2"
select select "1"
select select "11"
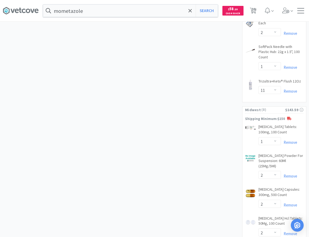
scroll to position [639, 0]
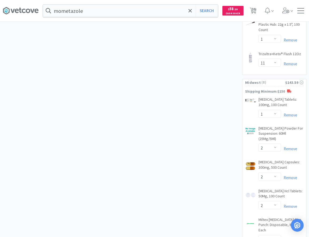
click at [108, 20] on div "mometazole Search Orders Shopping Discuss Discuss 1 Deals Deals $ 58 . 20 Cash …" at bounding box center [155, 10] width 304 height 21
click at [103, 14] on input "mometazole" at bounding box center [130, 11] width 175 height 12
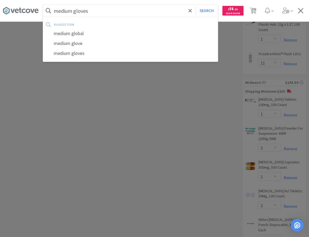
type input "medium gloves"
click at [196, 5] on button "Search" at bounding box center [207, 11] width 22 height 12
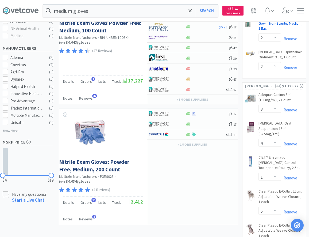
scroll to position [218, 0]
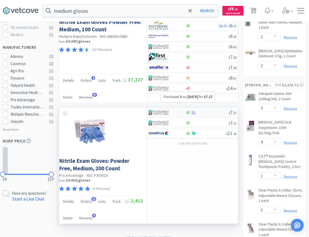
click at [200, 110] on div at bounding box center [206, 112] width 43 height 4
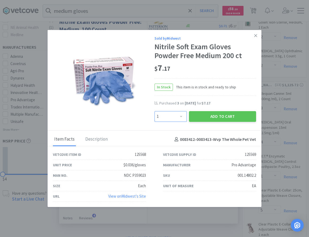
click at [155, 111] on select "Enter Quantity 1 2 3 4 5 6 7 8 9 10 11 12 13 14 15 16 17 18 19 20 Enter Quantity" at bounding box center [171, 116] width 32 height 11
select select "3"
click option "3" at bounding box center [0, 0] width 0 height 0
click at [214, 118] on button "Add to Cart" at bounding box center [222, 116] width 67 height 11
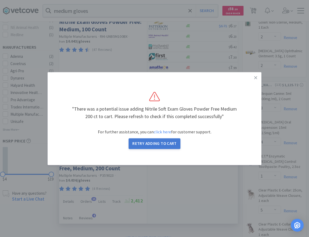
click at [168, 145] on button "Retry Adding to Cart" at bounding box center [155, 143] width 52 height 11
select select "1"
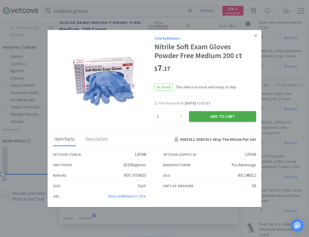
click at [222, 119] on button "Add to Cart" at bounding box center [222, 116] width 67 height 11
select select "1"
select select "2"
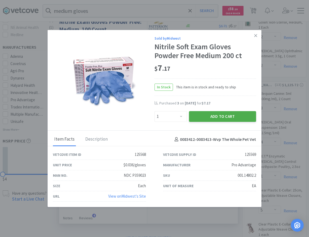
select select "1"
select select "7"
select select "22"
select select "1"
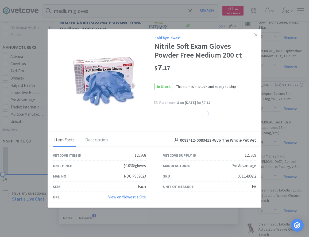
select select "1"
select select "22"
select select "1"
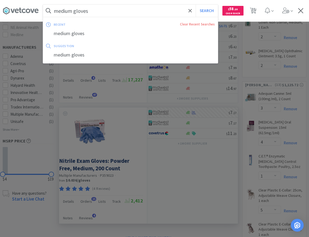
drag, startPoint x: 73, startPoint y: 12, endPoint x: 71, endPoint y: 17, distance: 5.7
click at [71, 17] on input "medium gloves" at bounding box center [130, 11] width 175 height 12
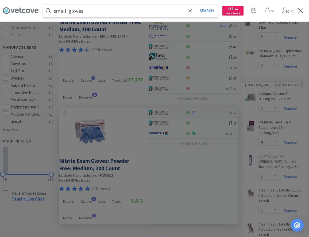
type input "small gloves"
click at [196, 5] on button "Search" at bounding box center [207, 11] width 22 height 12
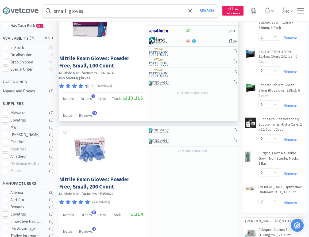
scroll to position [109, 0]
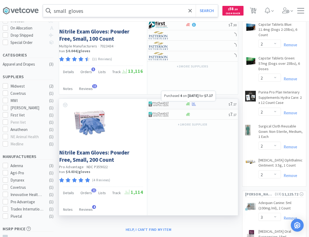
click at [196, 104] on icon at bounding box center [194, 104] width 4 height 4
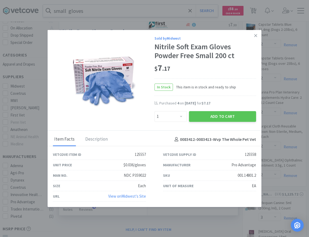
click at [179, 122] on div "Enter Quantity 1 2 3 4 5 6 7 8 9 10 11 12 13 14 15 16 17 18 19 20 Enter Quantity" at bounding box center [171, 116] width 35 height 13
click at [155, 111] on select "Enter Quantity 1 2 3 4 5 6 7 8 9 10 11 12 13 14 15 16 17 18 19 20 Enter Quantity" at bounding box center [171, 116] width 32 height 11
select select "2"
click option "2" at bounding box center [0, 0] width 0 height 0
click at [214, 117] on button "Add to Cart" at bounding box center [222, 116] width 67 height 11
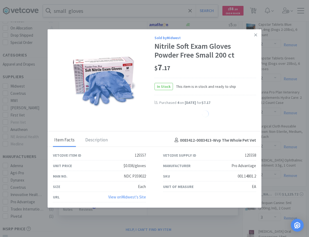
select select "1"
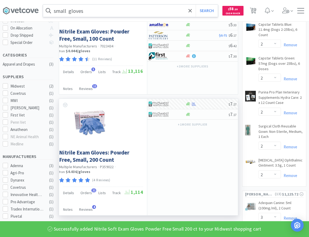
select select "2"
select select "22"
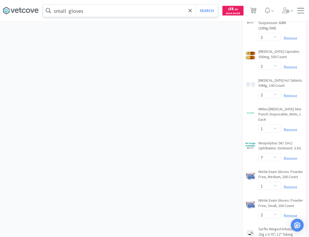
scroll to position [764, 0]
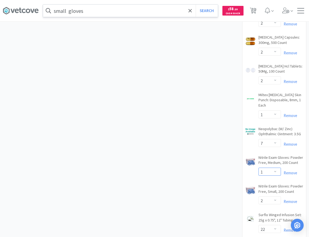
click at [259, 167] on select "Enter Quantity 1 2 3 4 5 6 7 8 9 10 11 12 13 14 15 16 17 18 19 20 Enter Quantity" at bounding box center [270, 171] width 22 height 8
click option "4" at bounding box center [0, 0] width 0 height 0
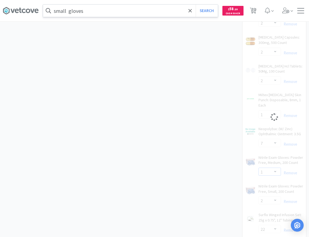
select select "4"
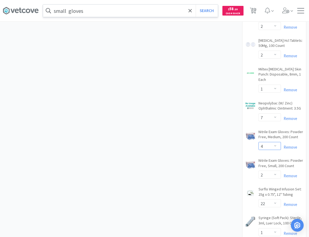
scroll to position [791, 0]
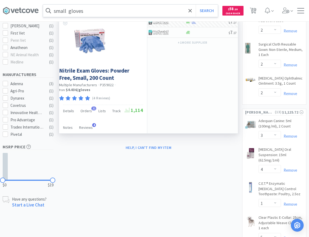
scroll to position [0, 0]
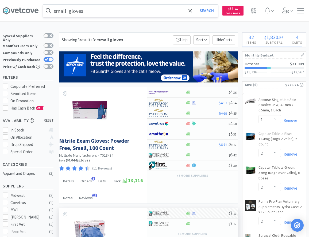
click at [256, 11] on icon at bounding box center [253, 11] width 7 height 6
select select "1"
select select "2"
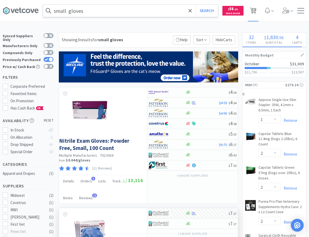
select select "2"
select select "3"
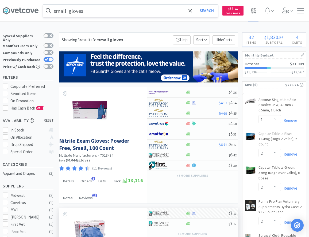
select select "4"
select select "1"
select select "5"
select select "6"
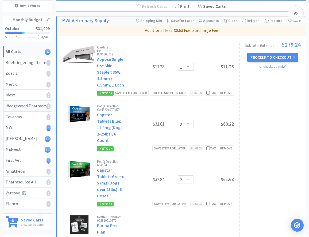
scroll to position [55, 0]
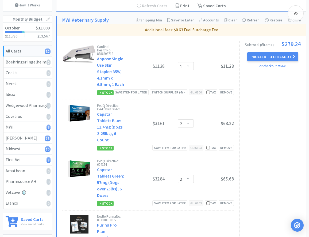
click at [267, 92] on div "Subtotal ( 6 item s ): $279.24 Proceed to Checkout or checkout at MWI" at bounding box center [270, 222] width 62 height 362
click at [281, 84] on div "Subtotal ( 6 item s ): $279.24 Proceed to Checkout or checkout at MWI" at bounding box center [270, 222] width 62 height 362
click at [263, 125] on div "Subtotal ( 6 item s ): $279.24 Proceed to Checkout or checkout at MWI" at bounding box center [270, 222] width 62 height 362
click at [284, 117] on div "Subtotal ( 6 item s ): $279.24 Proceed to Checkout or checkout at MWI" at bounding box center [270, 222] width 62 height 362
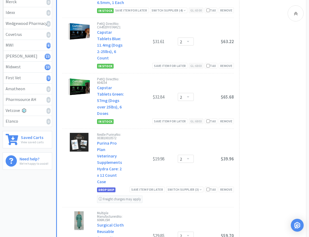
scroll to position [218, 0]
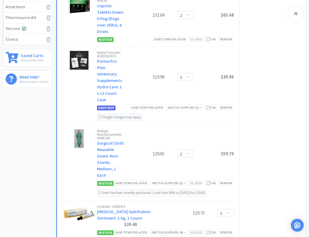
click at [269, 108] on div "Subtotal ( 6 item s ): $279.24 Proceed to Checkout or checkout at MWI" at bounding box center [270, 58] width 62 height 362
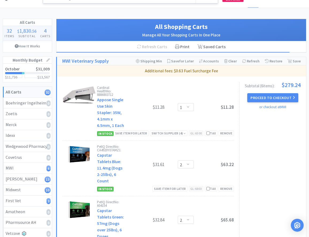
scroll to position [0, 0]
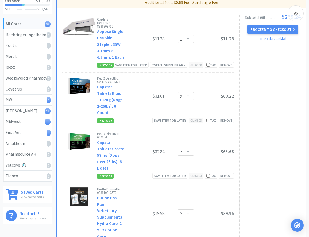
scroll to position [27, 0]
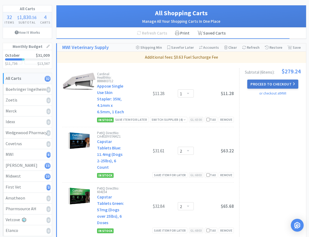
click at [266, 86] on button "Proceed to Checkout" at bounding box center [272, 83] width 51 height 9
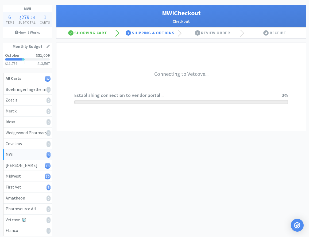
click at [163, 116] on div "Connecting to Vetcove... Establishing connection to vendor portal... 0%" at bounding box center [181, 87] width 214 height 88
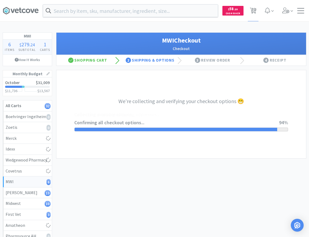
select select "STD_"
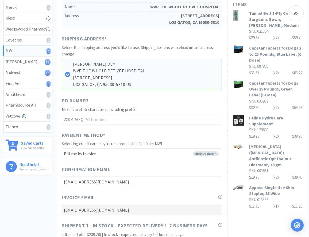
scroll to position [136, 0]
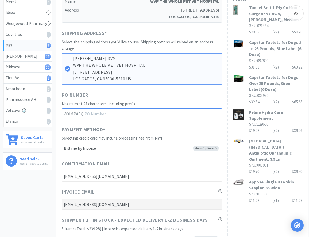
click at [108, 113] on input "text" at bounding box center [142, 113] width 161 height 11
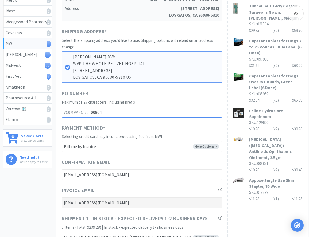
scroll to position [109, 0]
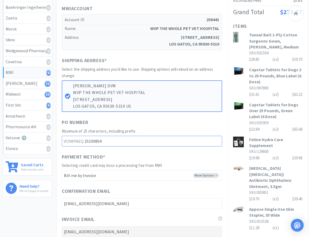
type input "25100804"
click at [187, 58] on div "Shipping Address *" at bounding box center [142, 61] width 161 height 9
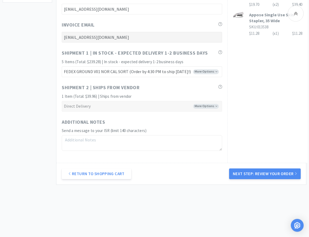
scroll to position [306, 0]
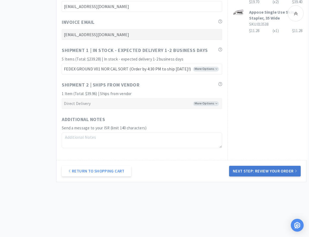
click at [273, 171] on button "Next Step: Review Your Order" at bounding box center [265, 171] width 72 height 11
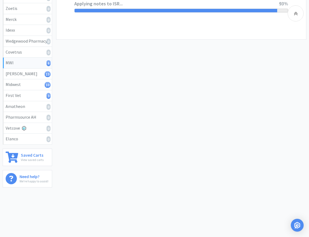
scroll to position [0, 0]
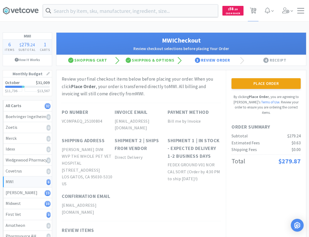
click at [202, 85] on div "Review your final checkout items below before placing your order. When you clic…" at bounding box center [141, 86] width 159 height 22
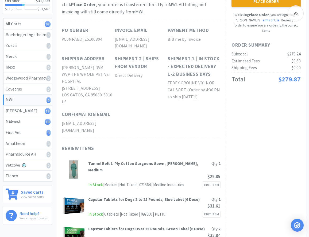
scroll to position [55, 0]
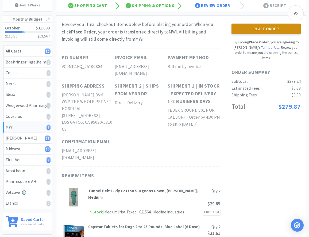
click at [272, 30] on button "Place Order" at bounding box center [266, 29] width 69 height 11
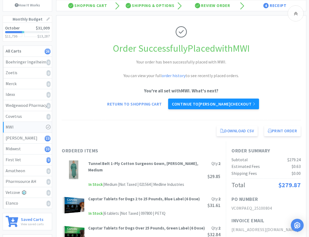
click at [197, 105] on link "Continue to Patterson checkout" at bounding box center [213, 103] width 91 height 11
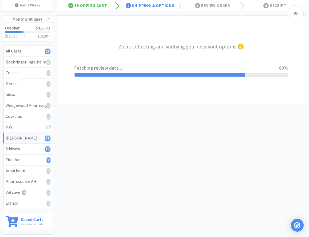
click at [184, 17] on div "We're collecting and verifying your checkout options 😁 Fetching review data... …" at bounding box center [181, 60] width 214 height 88
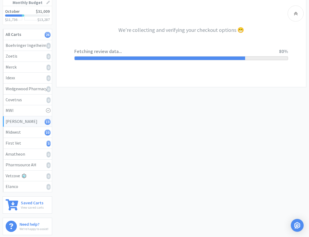
scroll to position [55, 0]
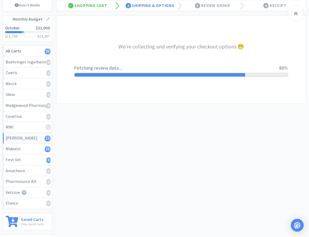
select select "1"
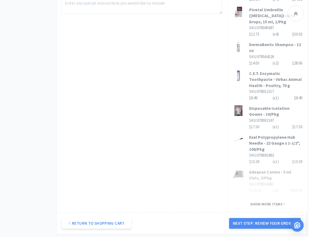
scroll to position [327, 0]
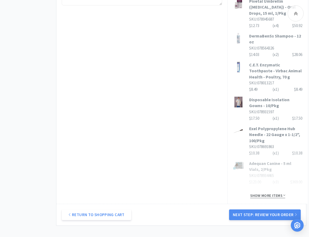
click at [259, 198] on span "Show more items" at bounding box center [267, 195] width 35 height 5
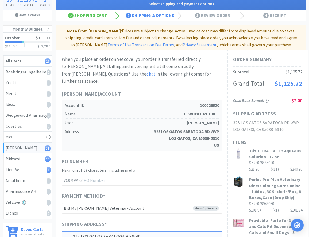
scroll to position [105, 0]
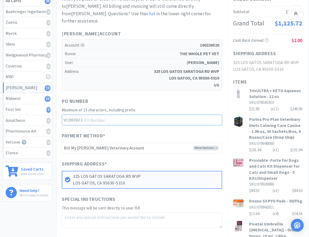
click at [155, 115] on input "text" at bounding box center [142, 120] width 161 height 11
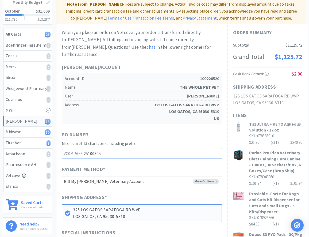
scroll to position [23, 0]
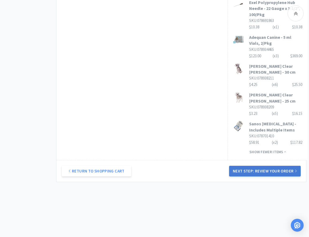
type input "25100805"
click at [273, 171] on button "Next Step: Review Your Order" at bounding box center [265, 171] width 72 height 11
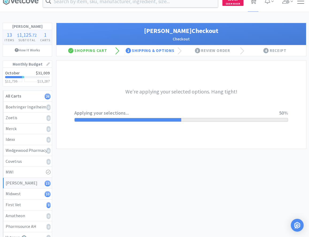
scroll to position [0, 0]
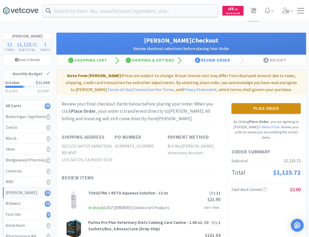
click at [268, 111] on button "Place Order" at bounding box center [266, 108] width 69 height 11
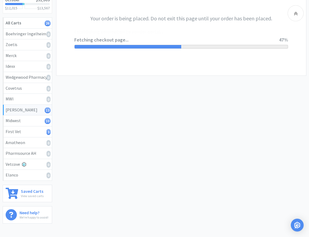
scroll to position [109, 0]
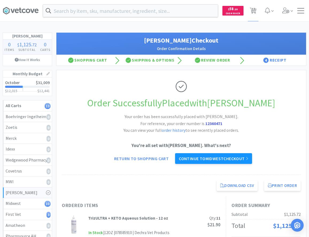
click at [222, 160] on link "Continue to Midwest checkout" at bounding box center [213, 158] width 77 height 11
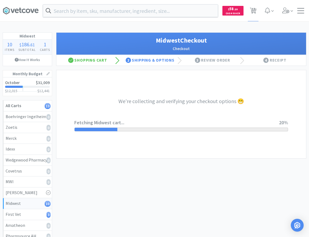
click at [142, 27] on div "Orders Shopping Discuss Discuss 1 Deals Deals $ 58 . 20 Cash Back 13 13 Midwest…" at bounding box center [154, 155] width 309 height 310
click at [164, 78] on div "We're collecting and verifying your checkout options 😁 Adding new items... 30%" at bounding box center [181, 114] width 214 height 88
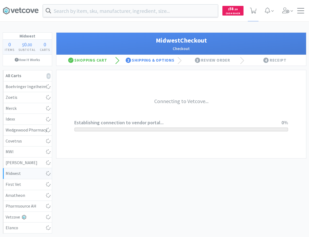
select select "0"
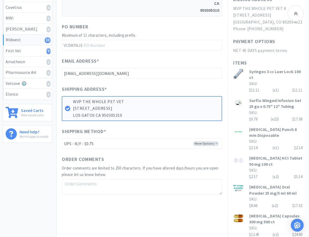
scroll to position [155, 0]
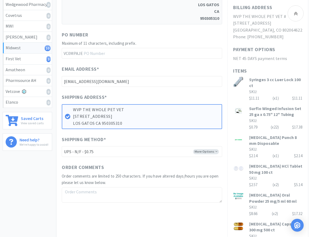
click at [144, 65] on div "When you place an order on Vetcove, your order is transferred directly to Midwe…" at bounding box center [142, 70] width 161 height 265
click at [123, 56] on input "text" at bounding box center [142, 53] width 161 height 11
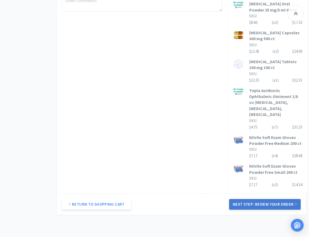
type input "25100806"
click at [264, 200] on button "Next Step: Review Your Order" at bounding box center [265, 204] width 72 height 11
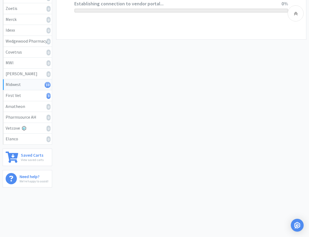
scroll to position [119, 0]
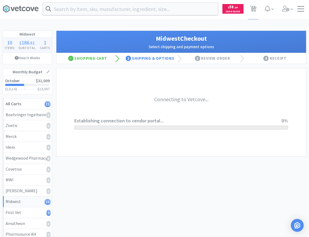
scroll to position [0, 0]
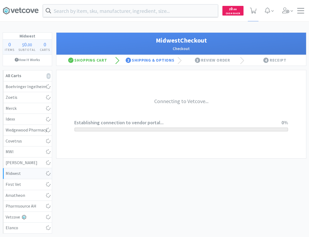
select select "0"
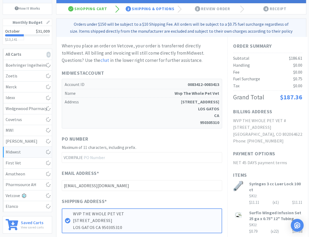
scroll to position [55, 0]
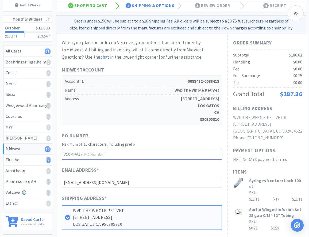
click at [108, 159] on input "text" at bounding box center [142, 154] width 161 height 11
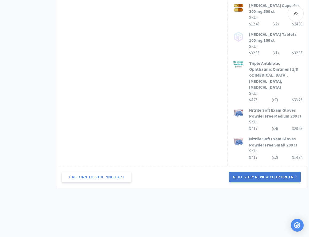
type input "25100806"
click at [261, 172] on button "Next Step: Review Your Order" at bounding box center [265, 177] width 72 height 11
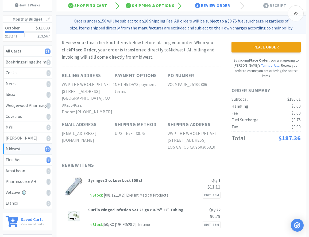
scroll to position [0, 0]
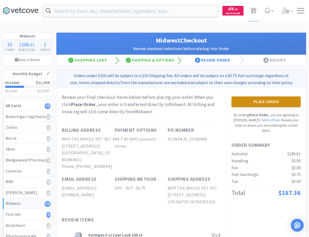
click at [263, 106] on button "Place Order" at bounding box center [266, 101] width 69 height 11
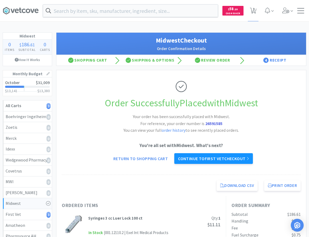
click at [195, 155] on link "Continue to First Vet checkout" at bounding box center [213, 158] width 79 height 11
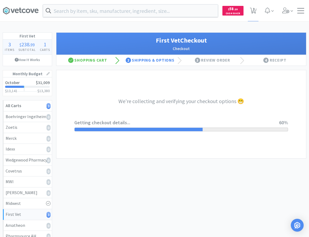
select select "companycredit"
select select "FIS"
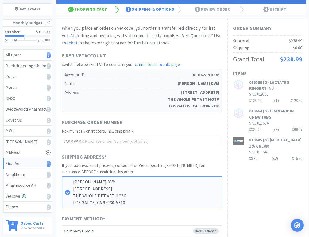
scroll to position [55, 0]
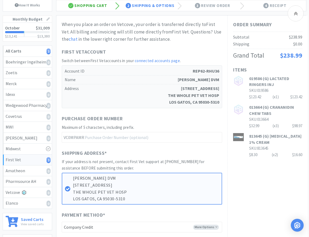
click at [107, 3] on div "Shopping Cart" at bounding box center [87, 5] width 63 height 11
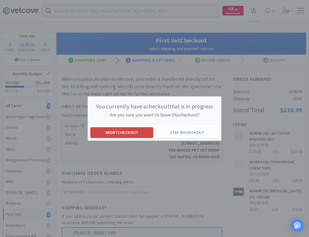
click at [139, 130] on button "Abort checkout" at bounding box center [121, 132] width 63 height 11
select select "3"
select select "2"
select select "1"
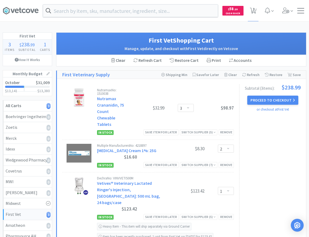
scroll to position [27, 0]
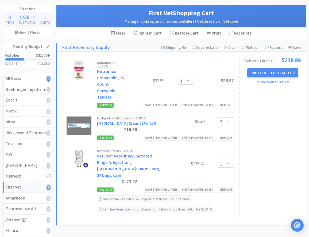
click at [228, 192] on div "Remove" at bounding box center [226, 189] width 15 height 6
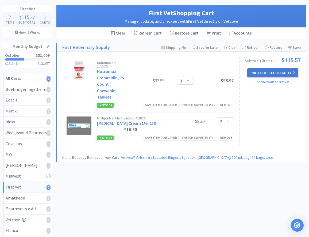
click at [277, 73] on button "Proceed to Checkout" at bounding box center [272, 72] width 51 height 9
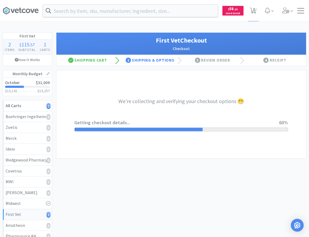
select select "companycredit"
select select "FIS"
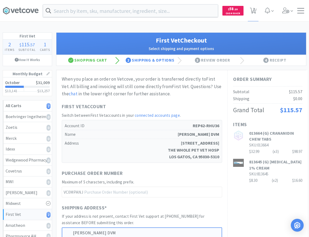
click at [191, 110] on h1 "First Vet Account" at bounding box center [142, 107] width 161 height 8
click at [164, 195] on input "text" at bounding box center [142, 191] width 161 height 11
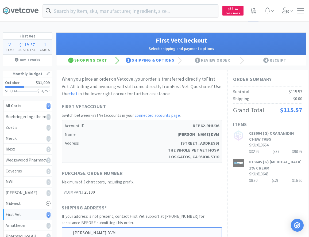
type input "25100"
click at [160, 172] on div "Purchase Order Number" at bounding box center [142, 173] width 161 height 9
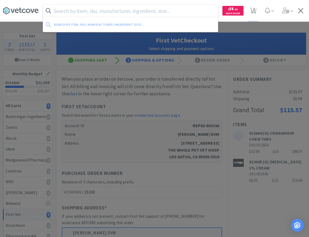
click at [129, 7] on input "text" at bounding box center [130, 11] width 175 height 12
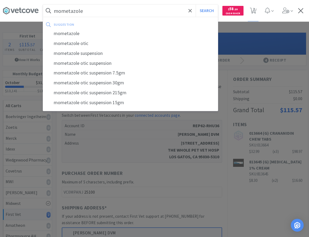
type input "mometazole"
click at [196, 5] on button "Search" at bounding box center [207, 11] width 22 height 12
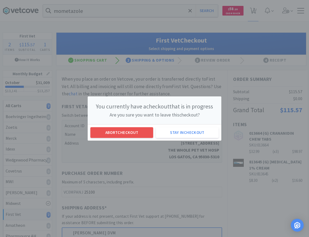
click at [128, 140] on div "Abort checkout Stay in checkout" at bounding box center [155, 132] width 134 height 16
click at [128, 133] on button "Abort checkout" at bounding box center [121, 132] width 63 height 11
select select "3"
select select "2"
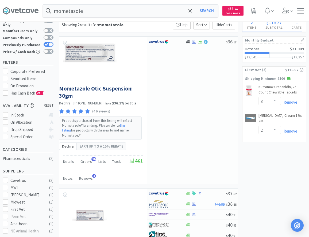
scroll to position [27, 0]
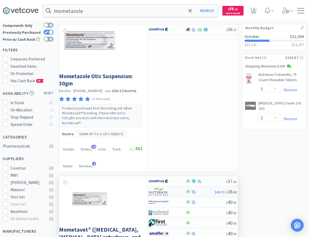
click at [175, 190] on div at bounding box center [163, 191] width 29 height 9
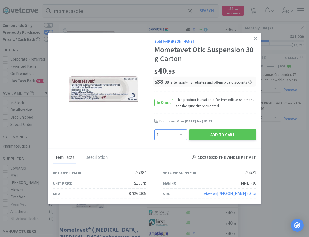
click at [155, 129] on select "Enter Quantity 1 2 3 4 5 6 7 8 9 10 11 12 13 14 15 16 17 18 19 20 Enter Quantity" at bounding box center [171, 134] width 32 height 11
select select "7"
click option "7" at bounding box center [0, 0] width 0 height 0
click at [242, 135] on button "Add to Cart" at bounding box center [222, 134] width 67 height 11
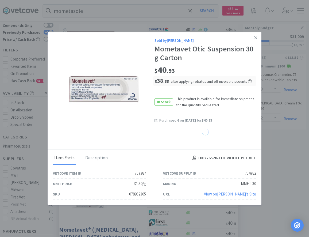
select select "7"
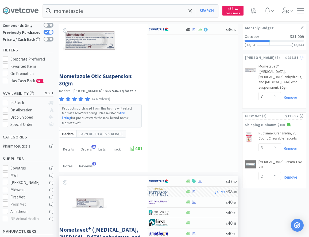
click at [289, 59] on div "$286.51" at bounding box center [294, 58] width 18 height 6
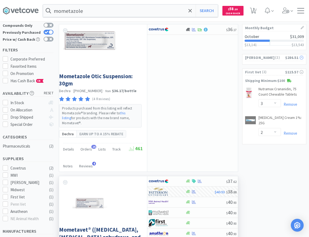
click at [289, 59] on div "$286.51" at bounding box center [294, 58] width 18 height 6
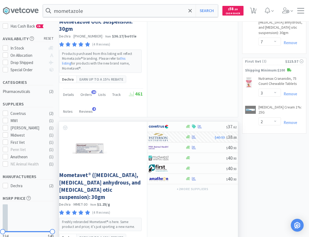
scroll to position [0, 0]
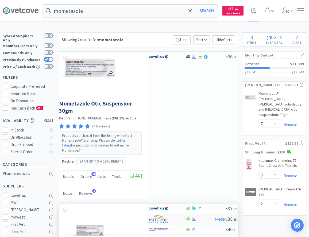
click at [257, 10] on span "3" at bounding box center [253, 10] width 11 height 21
select select "7"
select select "3"
select select "2"
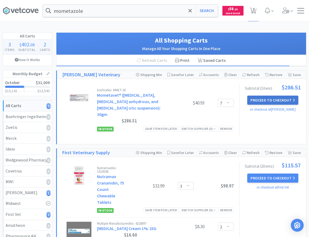
click at [265, 100] on button "Proceed to Checkout" at bounding box center [272, 100] width 51 height 9
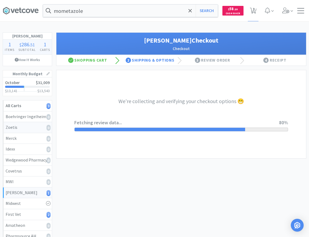
select select "1"
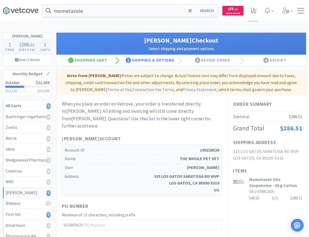
click at [219, 116] on div "When you place an order on Vetcove, your order is transferred directly to Patte…" at bounding box center [142, 114] width 161 height 29
drag, startPoint x: 131, startPoint y: 203, endPoint x: 129, endPoint y: 209, distance: 6.1
click at [131, 202] on div "PO Number" at bounding box center [142, 206] width 161 height 9
drag, startPoint x: 128, startPoint y: 219, endPoint x: 124, endPoint y: 203, distance: 16.4
click at [127, 219] on input "text" at bounding box center [142, 224] width 161 height 11
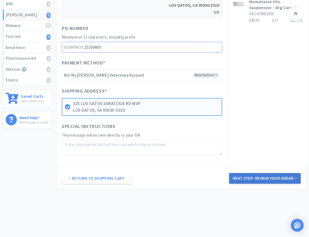
type input "25100805"
click at [256, 173] on button "Next Step: Review Your Order" at bounding box center [265, 178] width 72 height 11
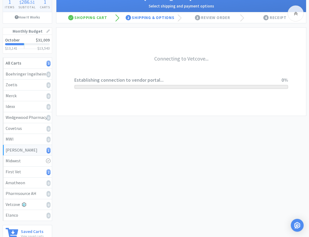
scroll to position [10, 0]
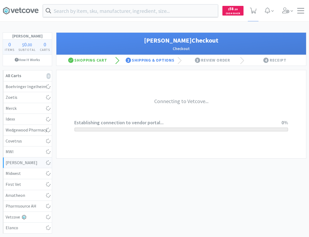
select select "1"
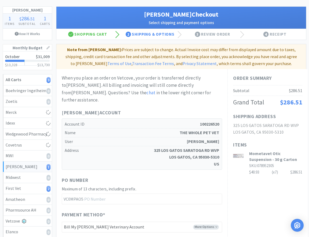
scroll to position [55, 0]
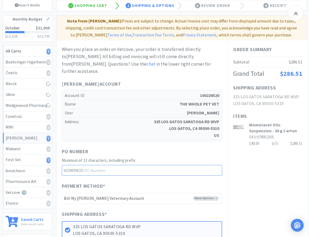
click at [132, 167] on input "text" at bounding box center [142, 170] width 161 height 11
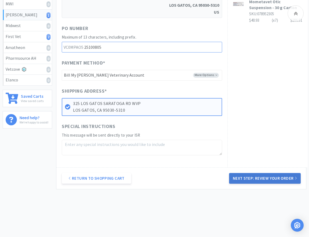
type input "25100805"
click at [279, 173] on button "Next Step: Review Your Order" at bounding box center [265, 178] width 72 height 11
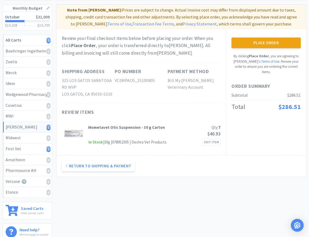
scroll to position [0, 0]
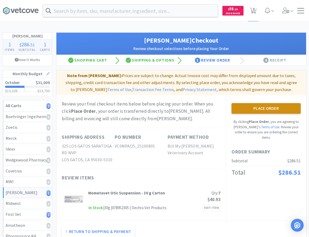
click at [243, 113] on button "Place Order" at bounding box center [266, 108] width 69 height 11
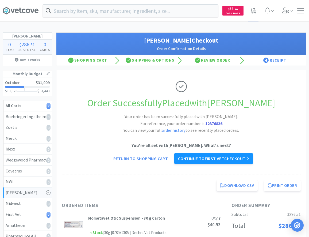
click at [189, 162] on link "Continue to First Vet checkout" at bounding box center [213, 158] width 79 height 11
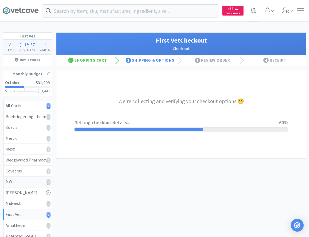
select select "companycredit"
select select "FIS"
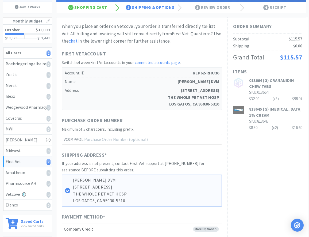
scroll to position [55, 0]
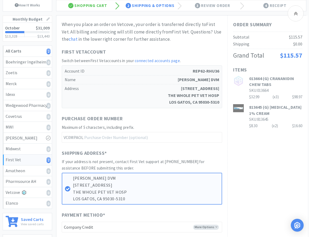
click at [193, 119] on div "Purchase Order Number" at bounding box center [142, 119] width 161 height 9
click at [149, 135] on input "text" at bounding box center [142, 137] width 161 height 11
type input "2"
type input "10807"
click at [215, 124] on div "Purchase Order Number" at bounding box center [142, 119] width 161 height 9
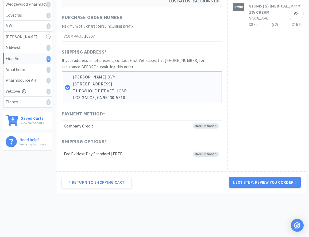
scroll to position [164, 0]
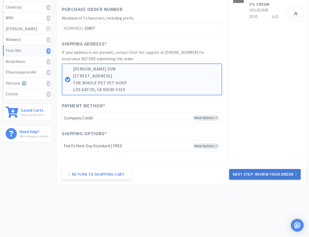
click at [291, 176] on button "Next Step: Review Your Order" at bounding box center [265, 174] width 72 height 11
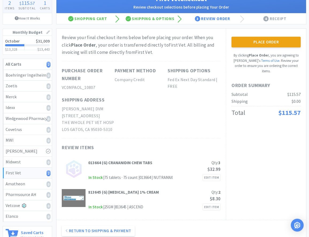
scroll to position [0, 0]
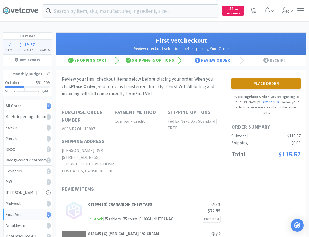
click at [274, 80] on button "Place Order" at bounding box center [266, 83] width 69 height 11
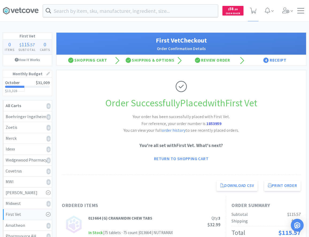
click at [202, 86] on div "Order Successfully Placed with First Vet Your order has been successfully place…" at bounding box center [181, 122] width 239 height 105
